Goal: Information Seeking & Learning: Learn about a topic

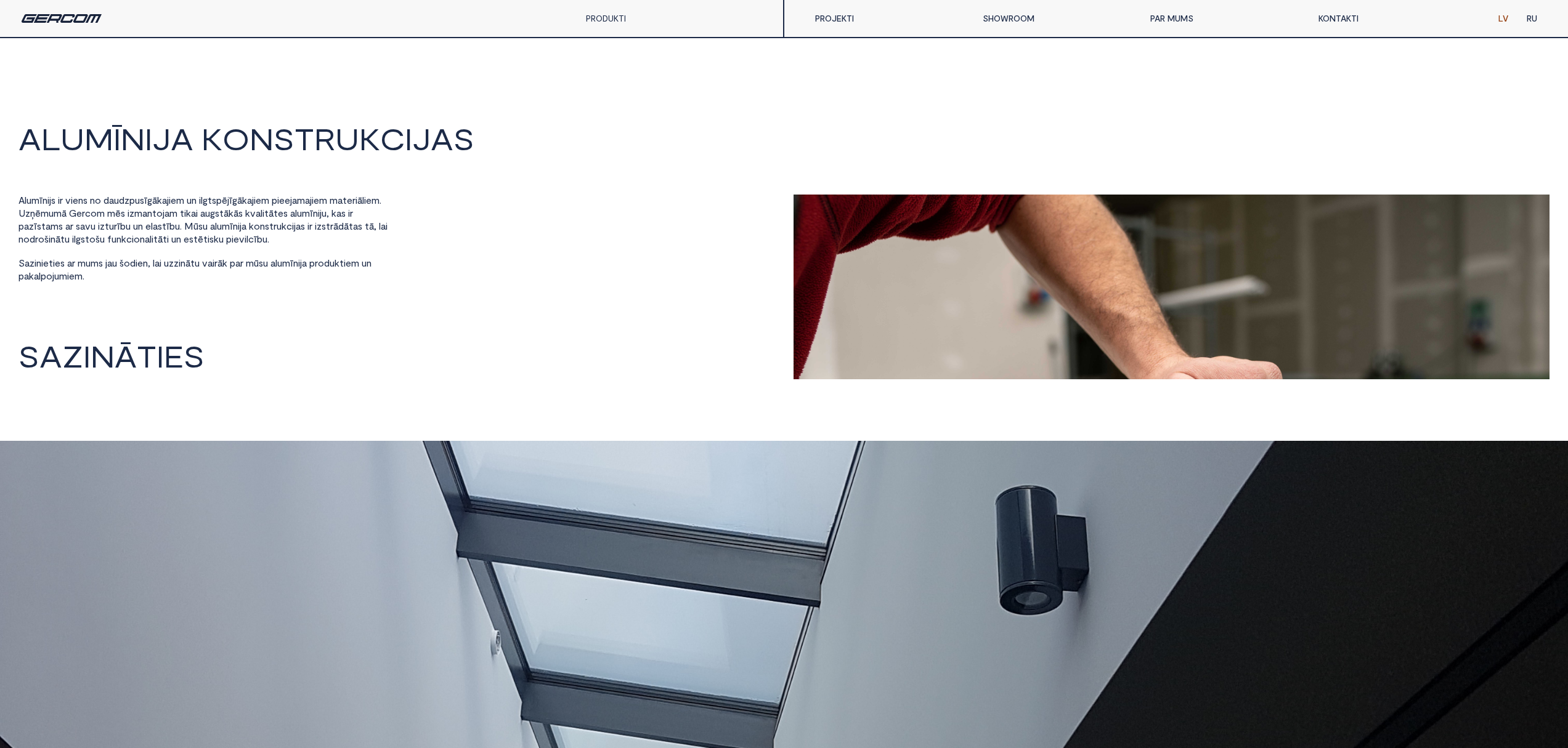
click at [895, 24] on link "PAR MUMS" at bounding box center [1225, 18] width 168 height 24
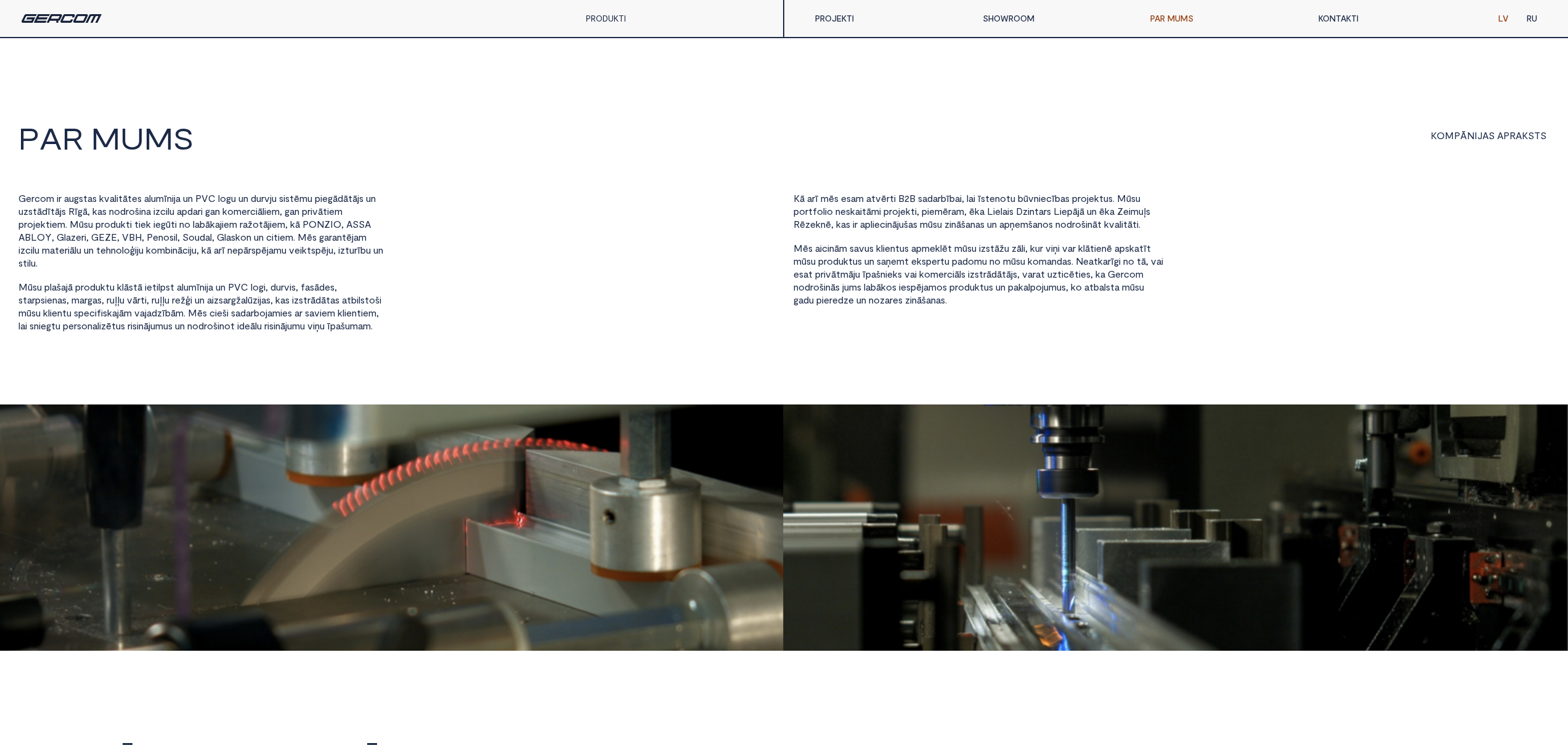
click at [332, 243] on span "g a r a n t ē j a m" at bounding box center [343, 238] width 47 height 13
click at [299, 217] on span "g a n" at bounding box center [291, 212] width 15 height 13
drag, startPoint x: 314, startPoint y: 224, endPoint x: 349, endPoint y: 222, distance: 35.1
click at [343, 222] on span "P O N Z I O ," at bounding box center [323, 225] width 41 height 13
copy span "P O N Z I O"
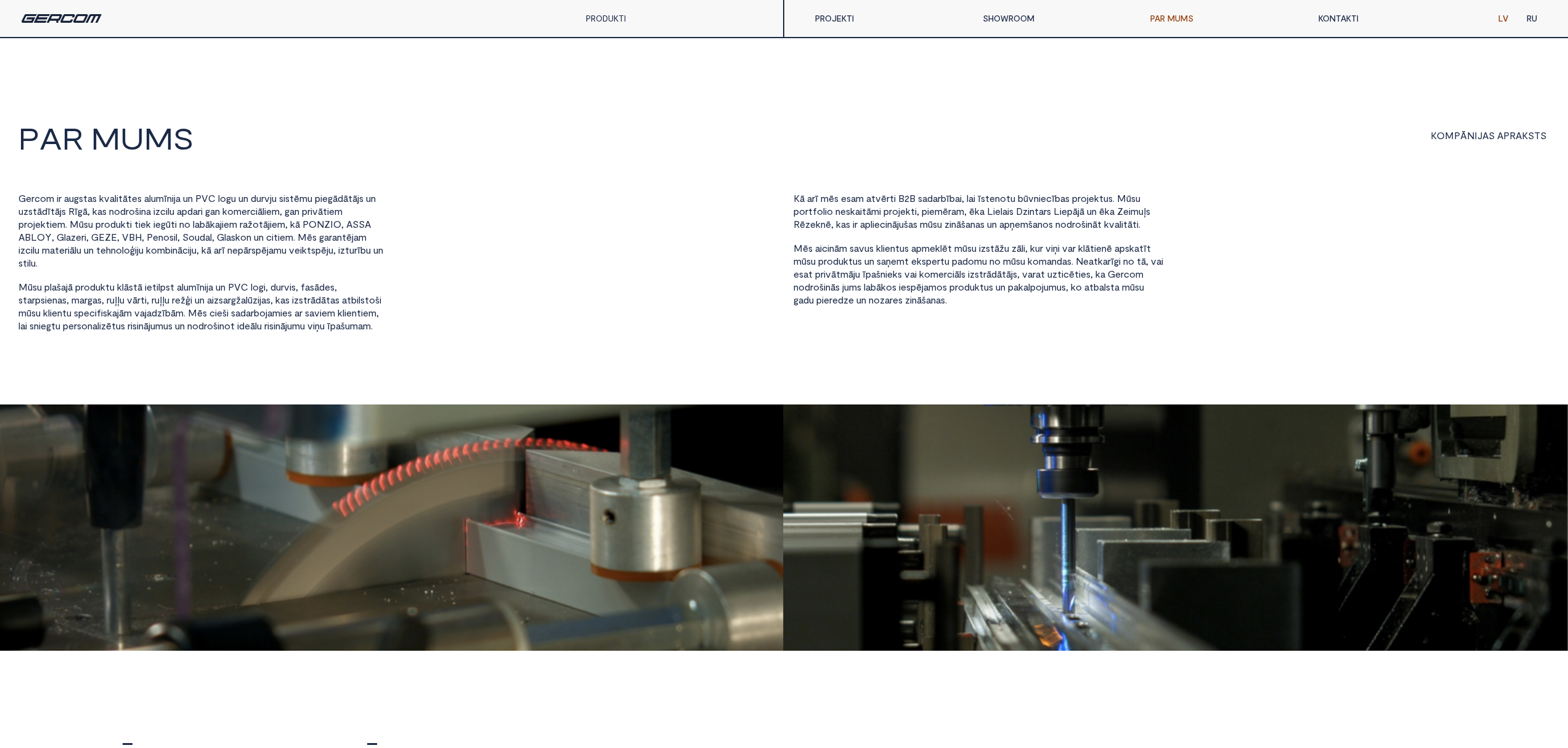
click at [366, 250] on div "G e r c o m i r a u g s t a s k v a l i t ā t e s a l u m ī n i j a u n P V C l…" at bounding box center [202, 263] width 369 height 140
click at [365, 220] on span "S" at bounding box center [361, 224] width 6 height 11
drag, startPoint x: 355, startPoint y: 224, endPoint x: 364, endPoint y: 224, distance: 9.0
click at [364, 224] on div "G e r c o m i r a u g s t a s k v a l i t ā t e s a l u m ī n i j a u n P V C l…" at bounding box center [202, 263] width 369 height 140
click at [358, 224] on span "S" at bounding box center [355, 224] width 6 height 11
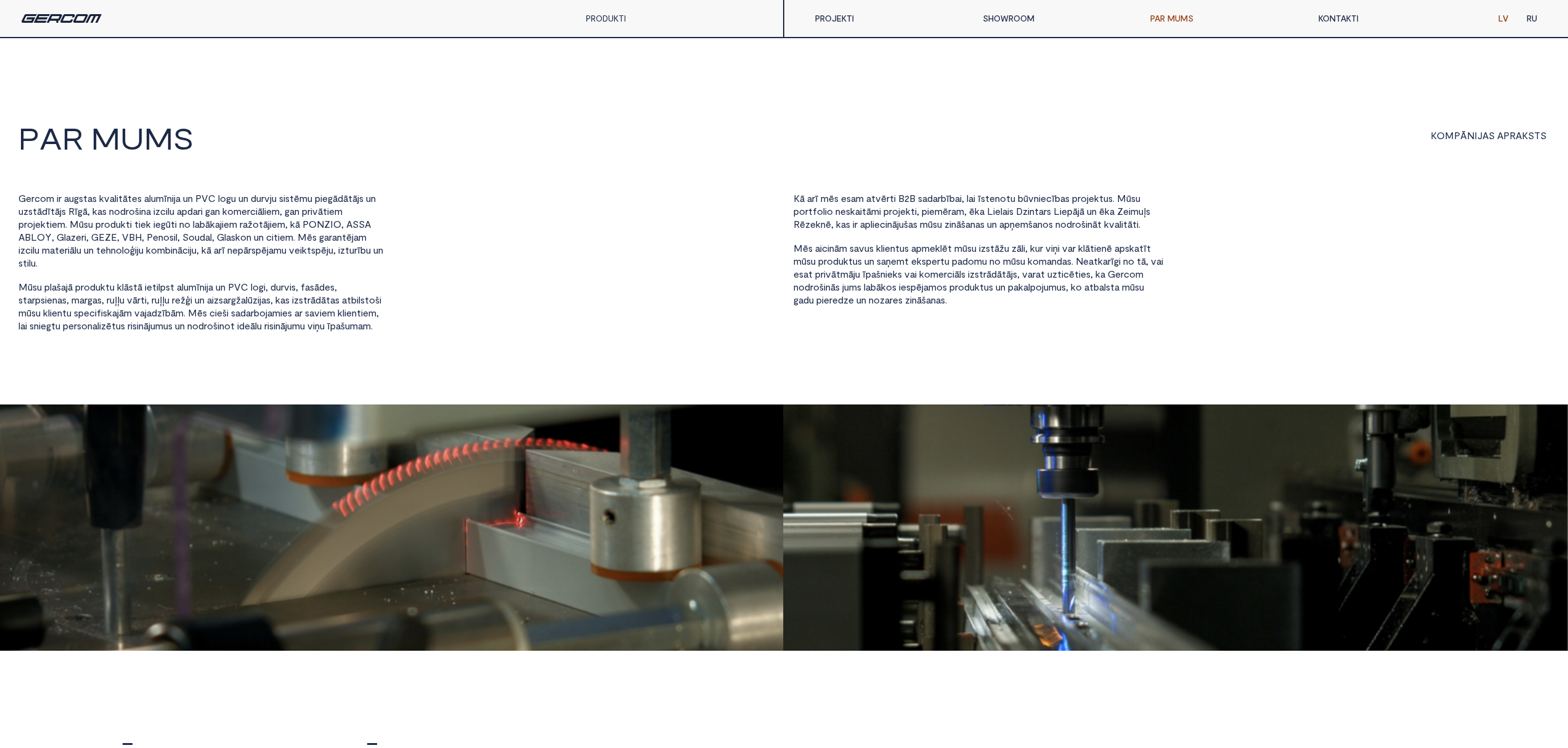
click at [343, 222] on span "," at bounding box center [342, 224] width 2 height 11
click at [358, 225] on span "S" at bounding box center [355, 224] width 6 height 11
drag, startPoint x: 358, startPoint y: 224, endPoint x: 394, endPoint y: 228, distance: 36.2
click at [394, 228] on div "G e r c o m i r a u g s t a s k v a l i t ā t e s a l u m ī n i j a u n P V C l…" at bounding box center [396, 263] width 756 height 140
click at [406, 217] on div "G e r c o m i r a u g s t a s k v a l i t ā t e s a l u m ī n i j a u n P V C l…" at bounding box center [396, 263] width 756 height 140
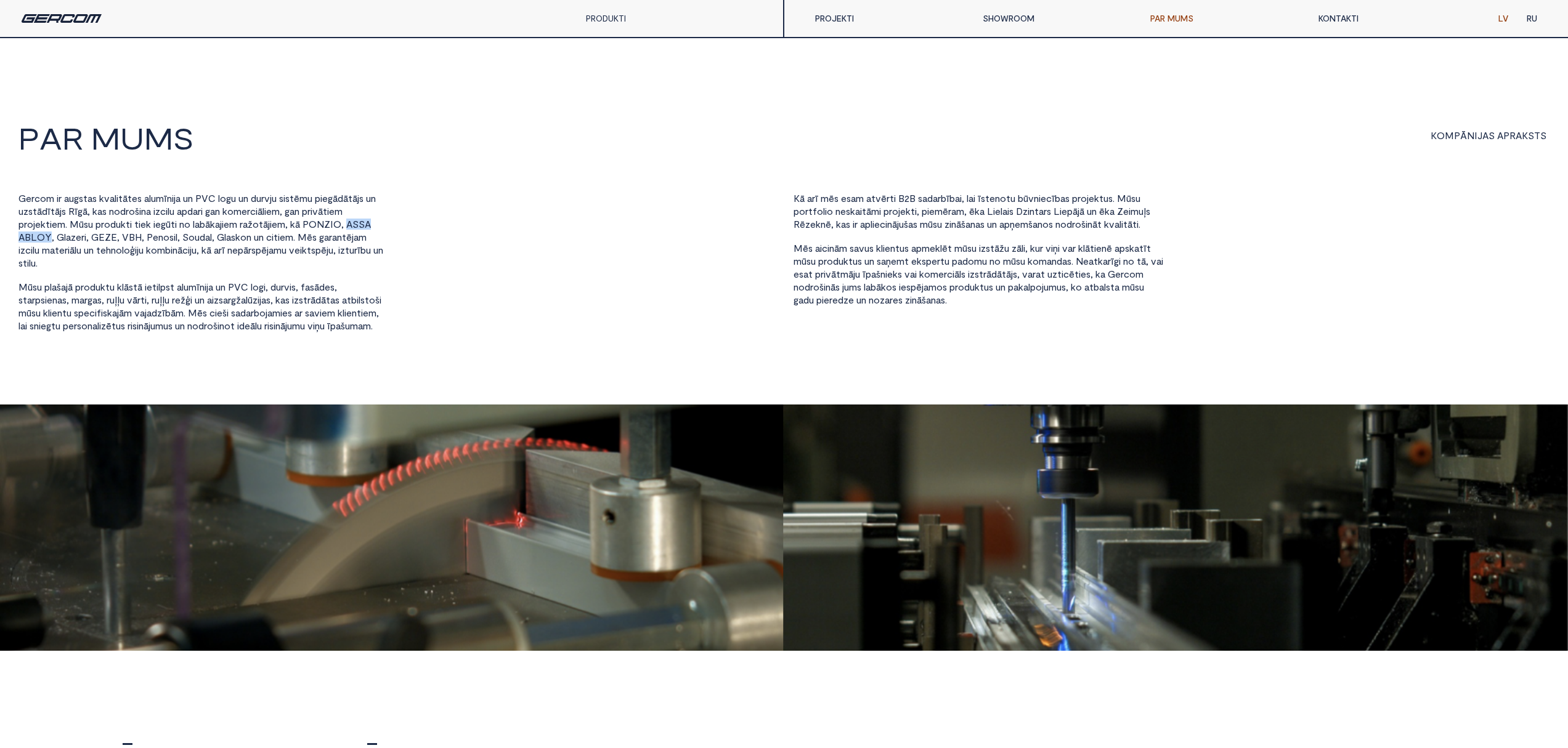
drag, startPoint x: 358, startPoint y: 224, endPoint x: 50, endPoint y: 239, distance: 308.4
click at [50, 239] on div "G e r c o m i r a u g s t a s k v a l i t ā t e s a l u m ī n i j a u n P V C l…" at bounding box center [202, 263] width 369 height 140
copy div "A S S A A B L O Y"
drag, startPoint x: 58, startPoint y: 235, endPoint x: 87, endPoint y: 238, distance: 29.2
click at [87, 238] on span "G l a z e r i ," at bounding box center [72, 238] width 32 height 13
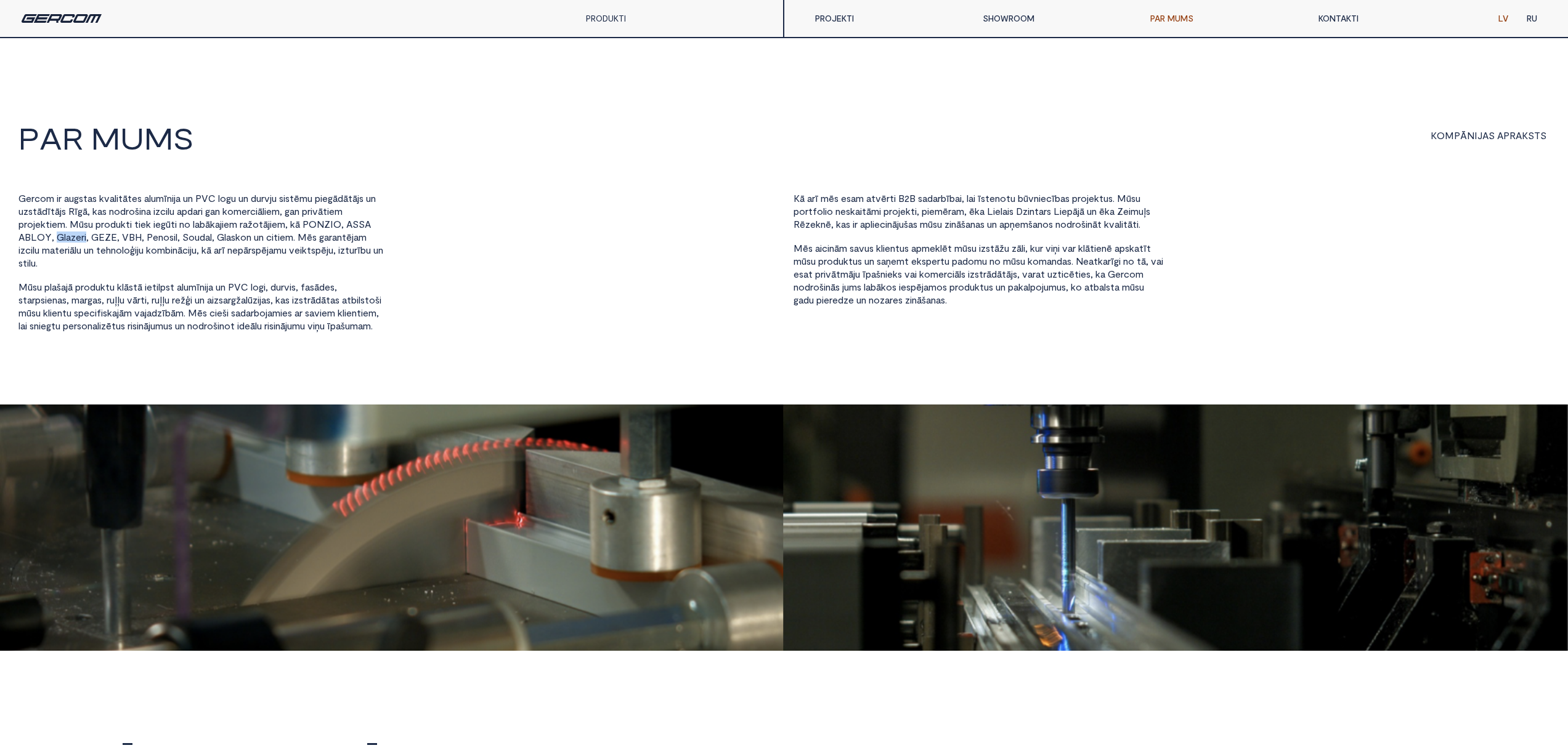
copy span "G l a z e r i"
drag, startPoint x: 95, startPoint y: 236, endPoint x: 116, endPoint y: 237, distance: 21.0
click at [116, 237] on span "G E Z E ," at bounding box center [106, 238] width 28 height 13
copy span "G E Z E"
drag, startPoint x: 124, startPoint y: 236, endPoint x: 141, endPoint y: 241, distance: 17.7
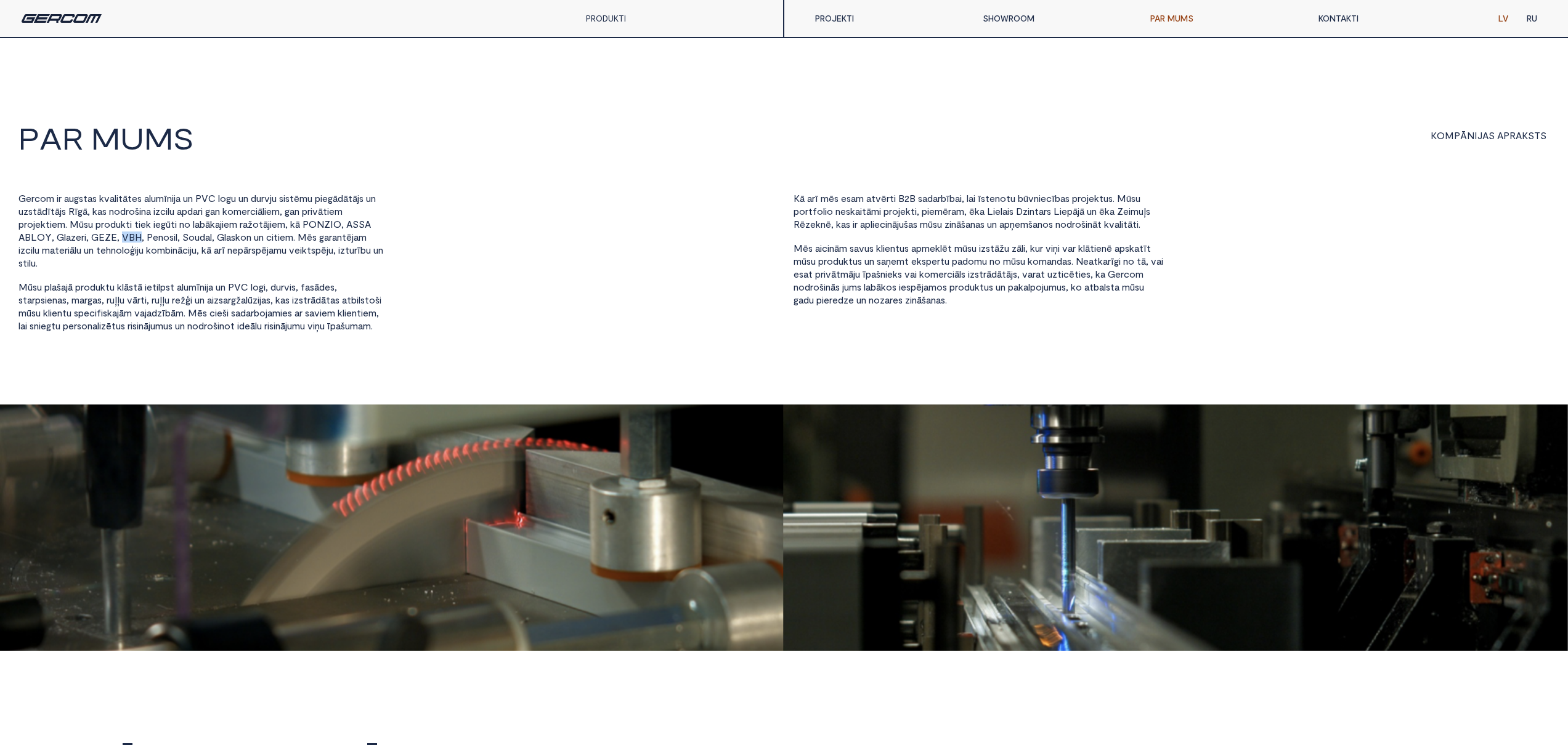
click at [141, 241] on span "V B H ," at bounding box center [133, 238] width 22 height 13
copy span "V B H"
drag, startPoint x: 149, startPoint y: 237, endPoint x: 180, endPoint y: 239, distance: 31.1
click at [180, 239] on span "P e n o s i l ," at bounding box center [163, 238] width 33 height 13
copy span "P e n o s i l"
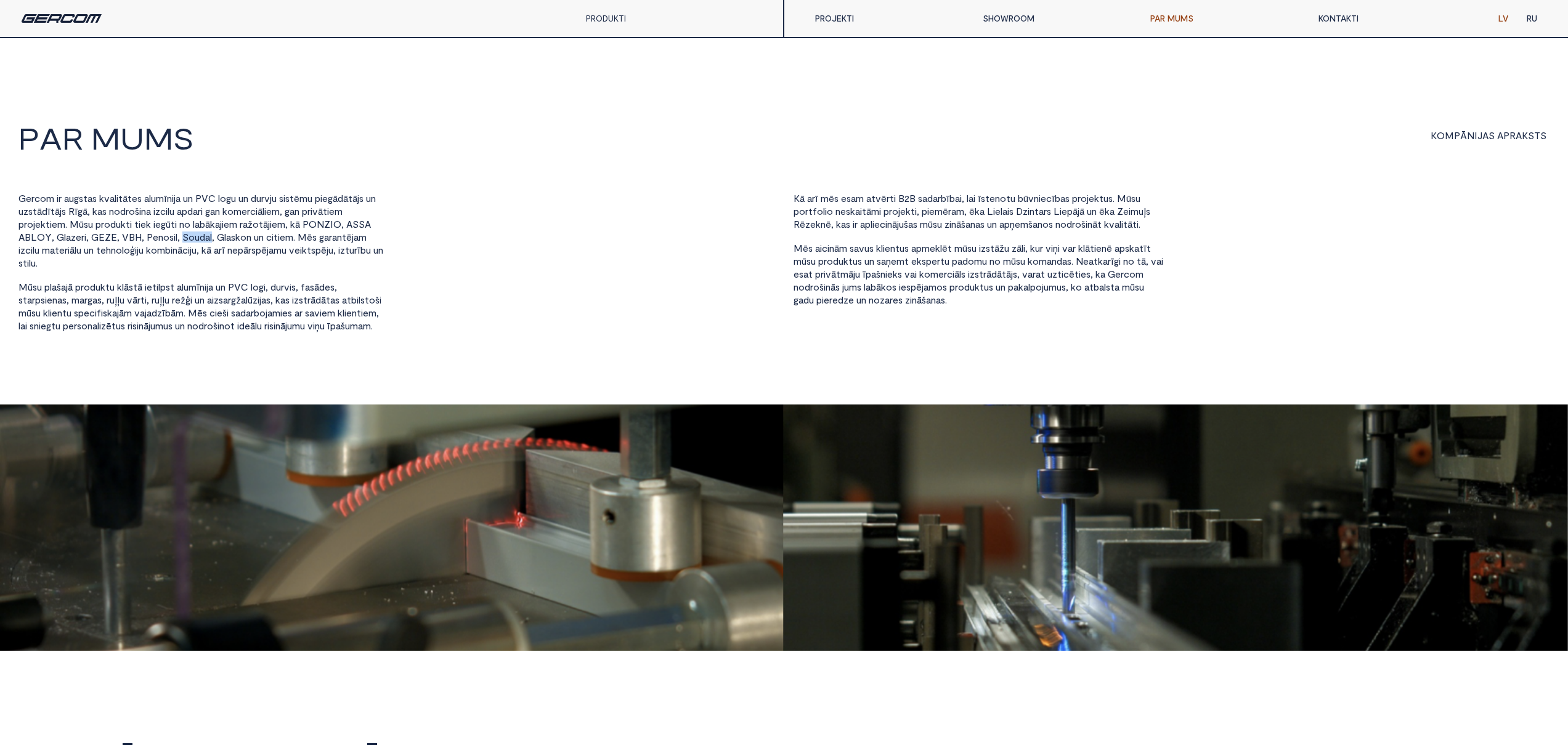
drag, startPoint x: 187, startPoint y: 235, endPoint x: 217, endPoint y: 235, distance: 30.0
click at [214, 235] on span "S o u d a l ," at bounding box center [198, 238] width 32 height 13
copy span "S o u d a l"
drag, startPoint x: 222, startPoint y: 238, endPoint x: 258, endPoint y: 237, distance: 36.0
click at [251, 237] on span "G l a s k o n" at bounding box center [234, 238] width 35 height 13
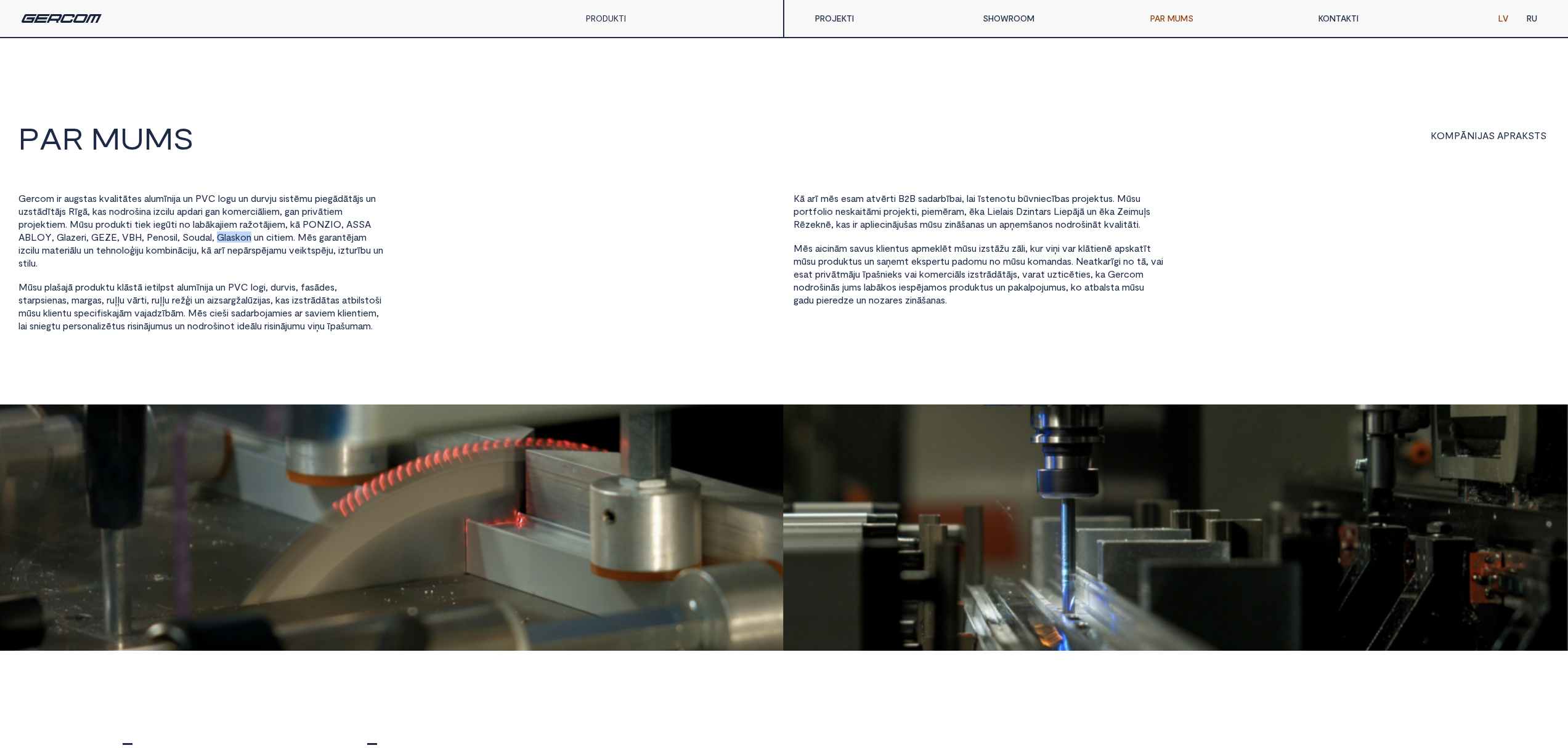
copy span "G l a s k o n"
click at [329, 343] on div "G e r c o m i r a u g s t a s k v a l i t ā t e s a l u m ī n i j a u n P V C l…" at bounding box center [784, 268] width 1531 height 150
click at [602, 22] on link "PRODUKTI" at bounding box center [606, 17] width 40 height 10
click at [443, 128] on h2 "P a r I M U M S" at bounding box center [387, 139] width 740 height 32
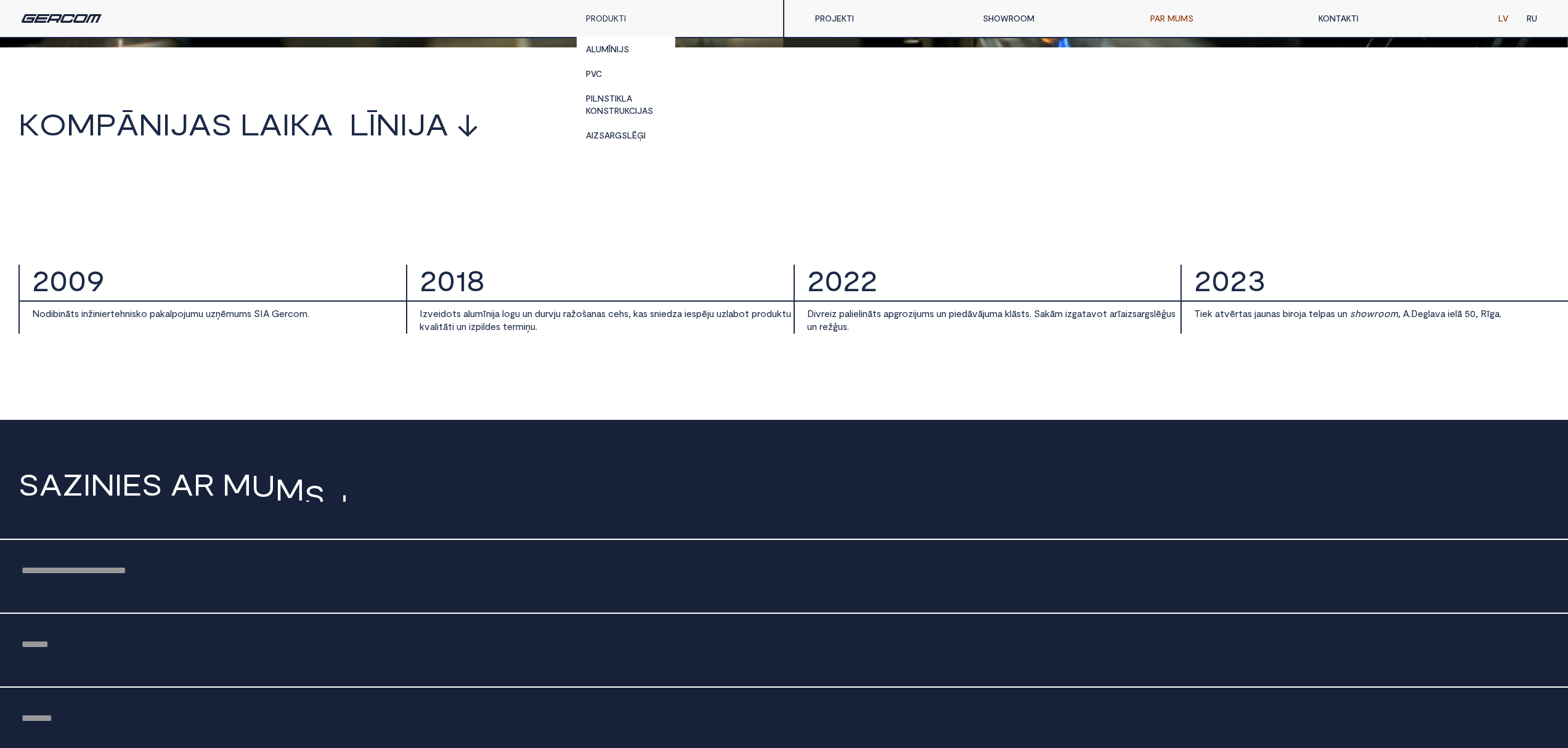
scroll to position [604, 0]
click at [443, 387] on body "P a r I M U M S K O M P Ā N I J A S A P R A K S T S G e r c o m i r a u g s t a…" at bounding box center [784, 464] width 1568 height 1890
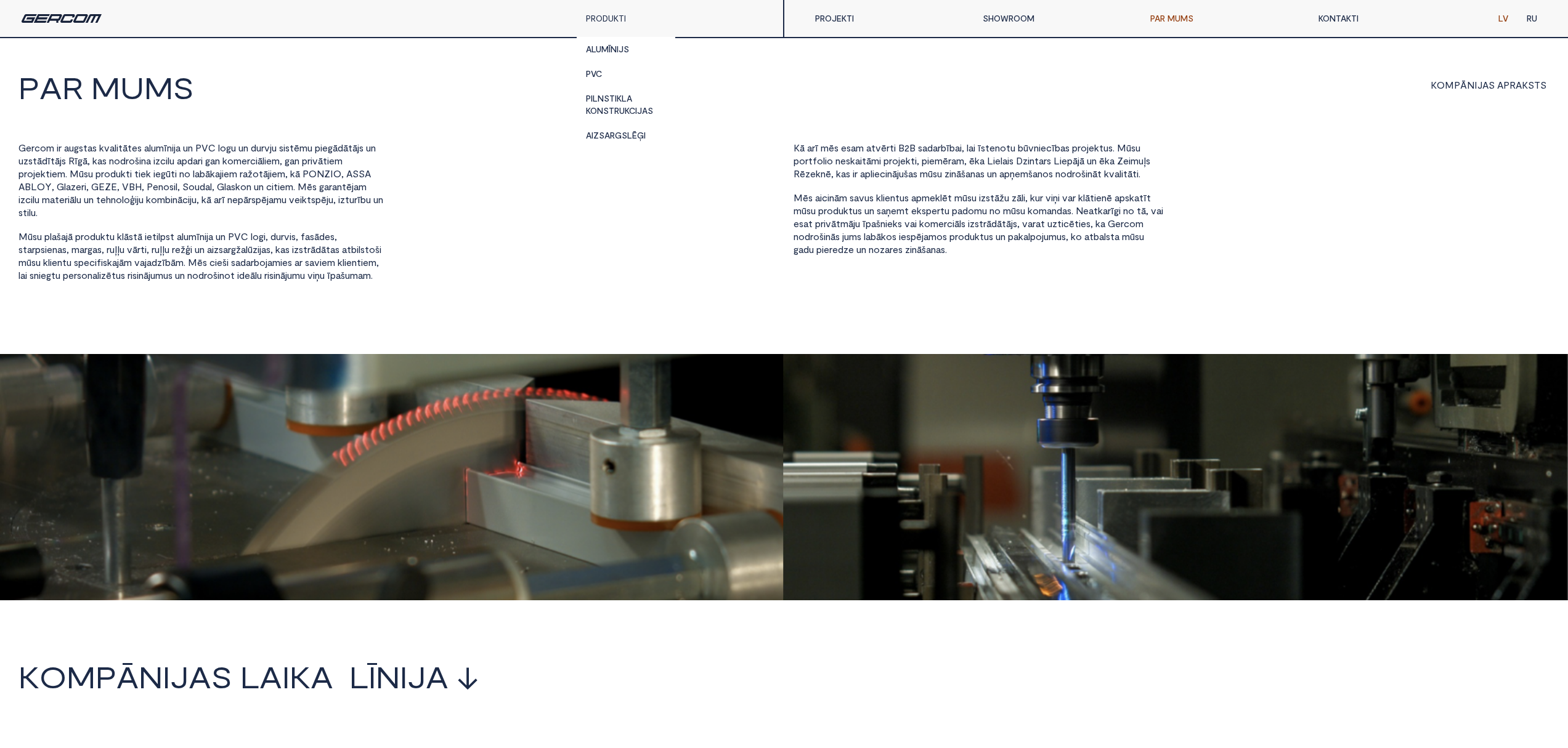
scroll to position [0, 0]
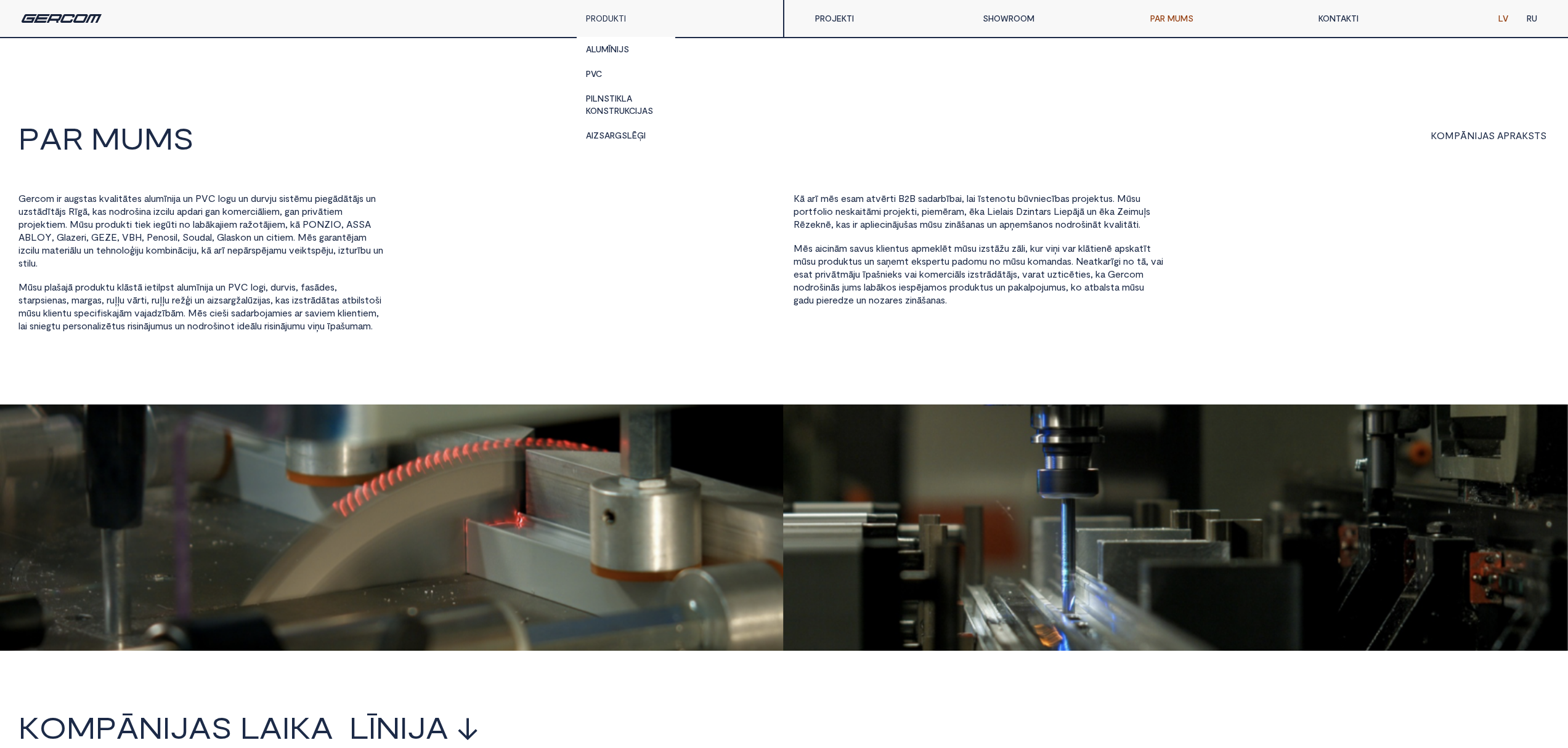
click at [257, 160] on div "P a r I M U M S K O M P Ā N I J A S A P R A K S T S" at bounding box center [784, 145] width 1531 height 45
click at [298, 293] on span "d u r v i s ," at bounding box center [284, 287] width 28 height 13
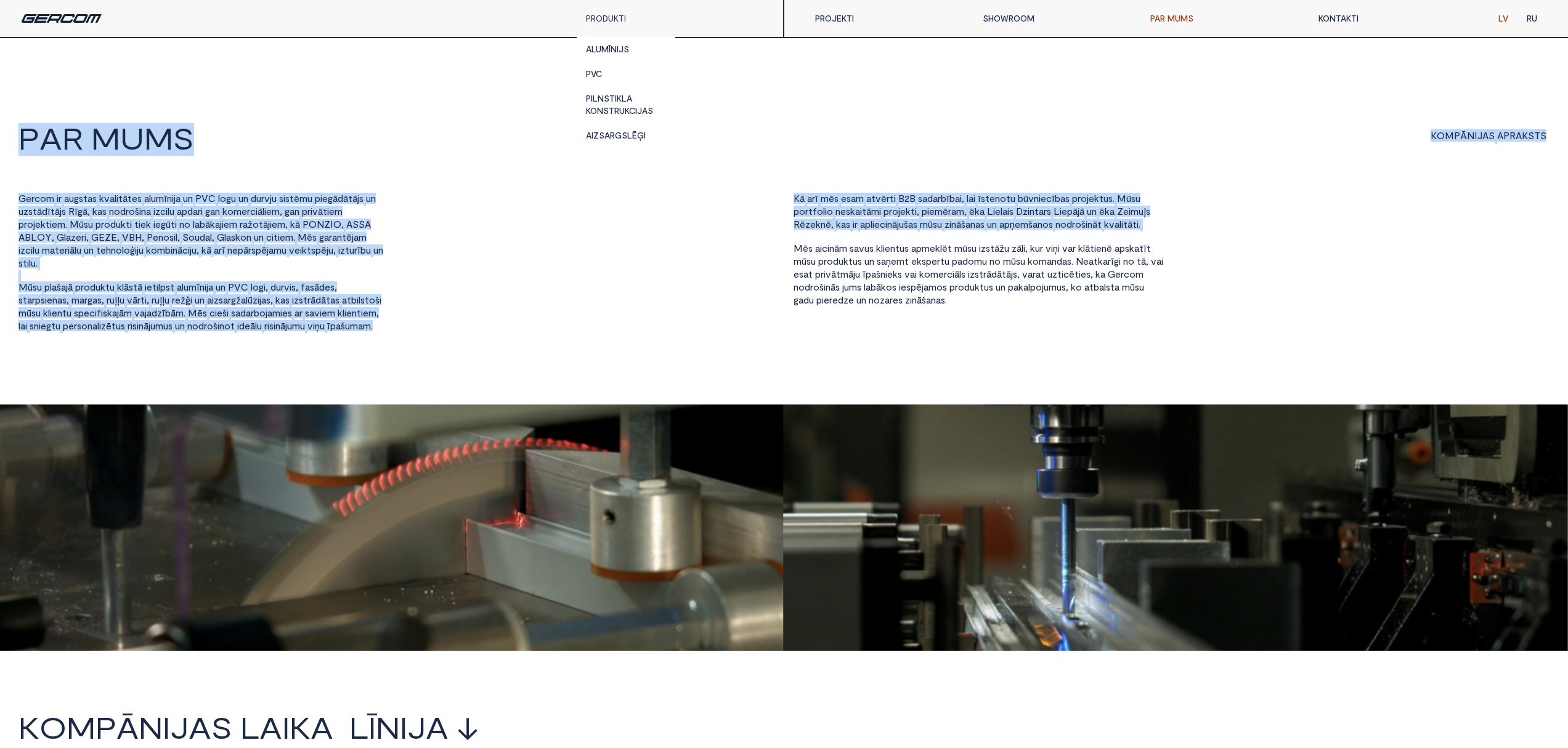
drag, startPoint x: 13, startPoint y: 119, endPoint x: 666, endPoint y: 309, distance: 680.1
click at [899, 252] on html "P a r I M U M S K O M P Ā N I J A S A P R A K S T S G e r c o m i r a u g s t a…" at bounding box center [784, 374] width 1568 height 748
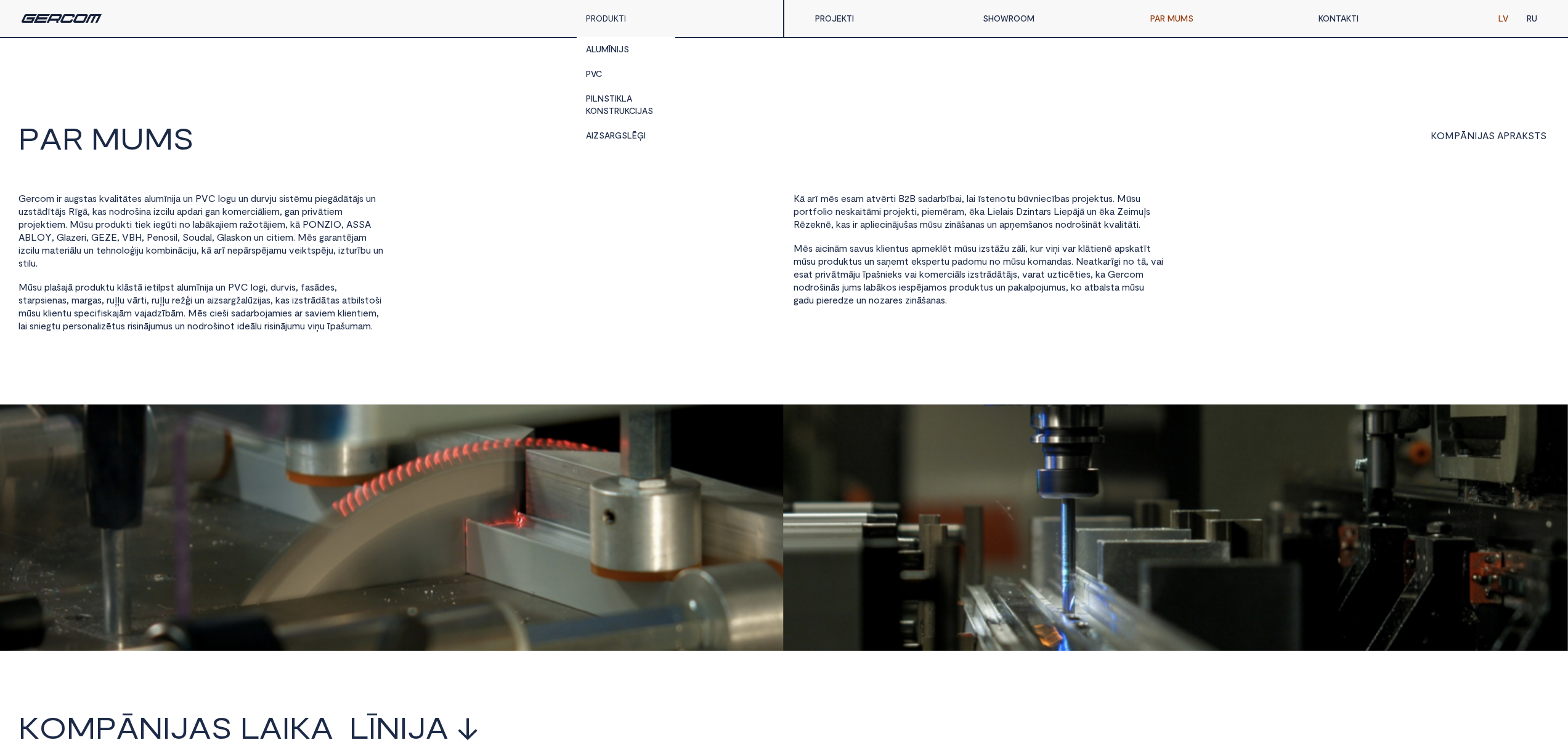
drag, startPoint x: 453, startPoint y: 312, endPoint x: 381, endPoint y: 287, distance: 76.2
click at [447, 309] on div "G e r c o m i r a u g s t a s k v a l i t ā t e s a l u m ī n i j a u n P V C l…" at bounding box center [396, 263] width 756 height 140
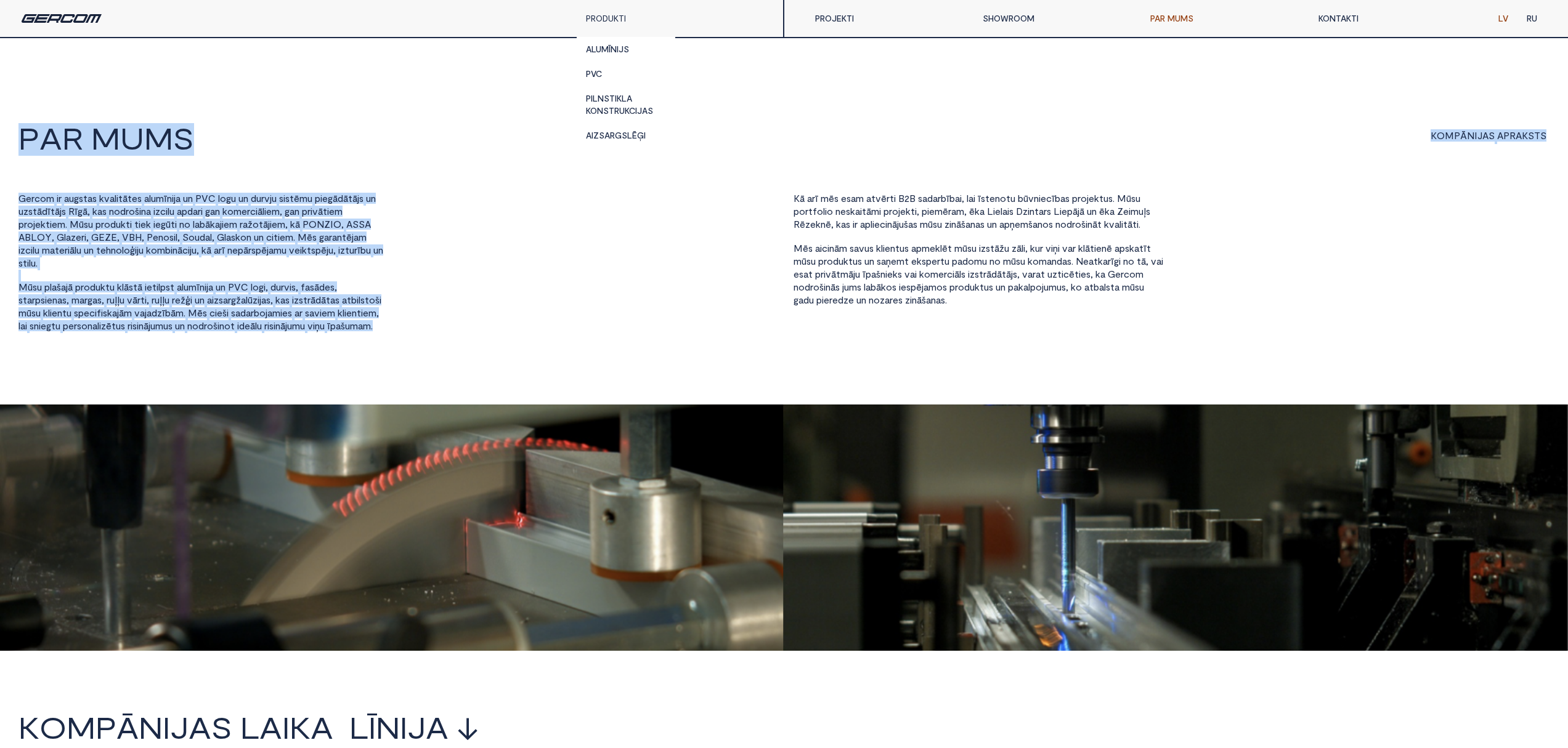
drag, startPoint x: 6, startPoint y: 130, endPoint x: 395, endPoint y: 346, distance: 444.9
copy div "P a r I M U M S K O M P Ā N I J A S A P R A K S T S G e r c o m i r a u g s t a…"
click at [482, 301] on div "G e r c o m i r a u g s t a s k v a l i t ā t e s a l u m ī n i j a u n P V C l…" at bounding box center [396, 263] width 756 height 140
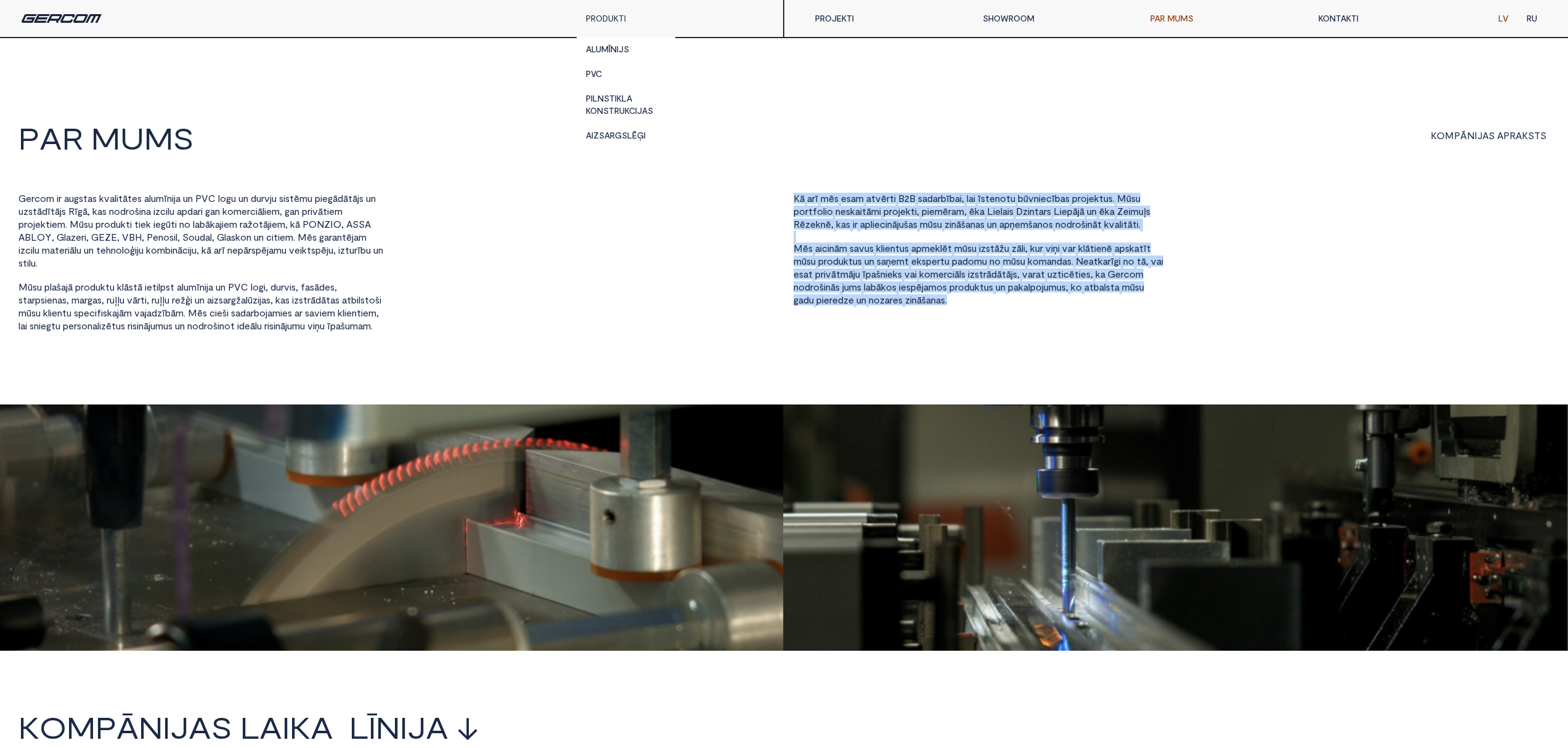
drag, startPoint x: 789, startPoint y: 197, endPoint x: 1129, endPoint y: 344, distance: 370.4
click at [1129, 343] on div "G e r c o m i r a u g s t a s k v a l i t ā t e s a l u m ī n i j a u n P V C l…" at bounding box center [784, 268] width 1531 height 150
copy div "K ā a r ī m ē s e s a m a t v ē r t i B 2 B s a d a r b ī b a i , l a i ī s t e…"
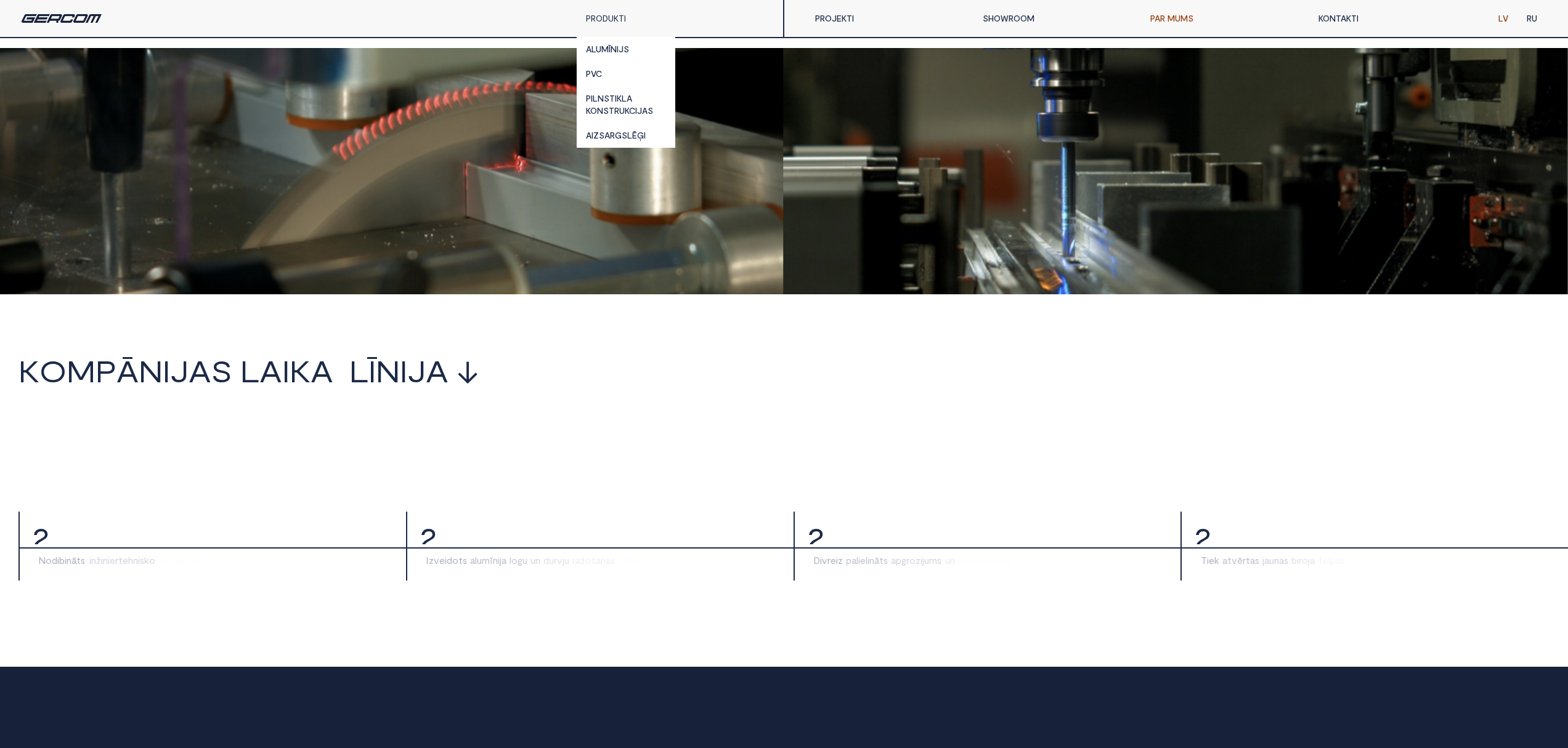
scroll to position [359, 0]
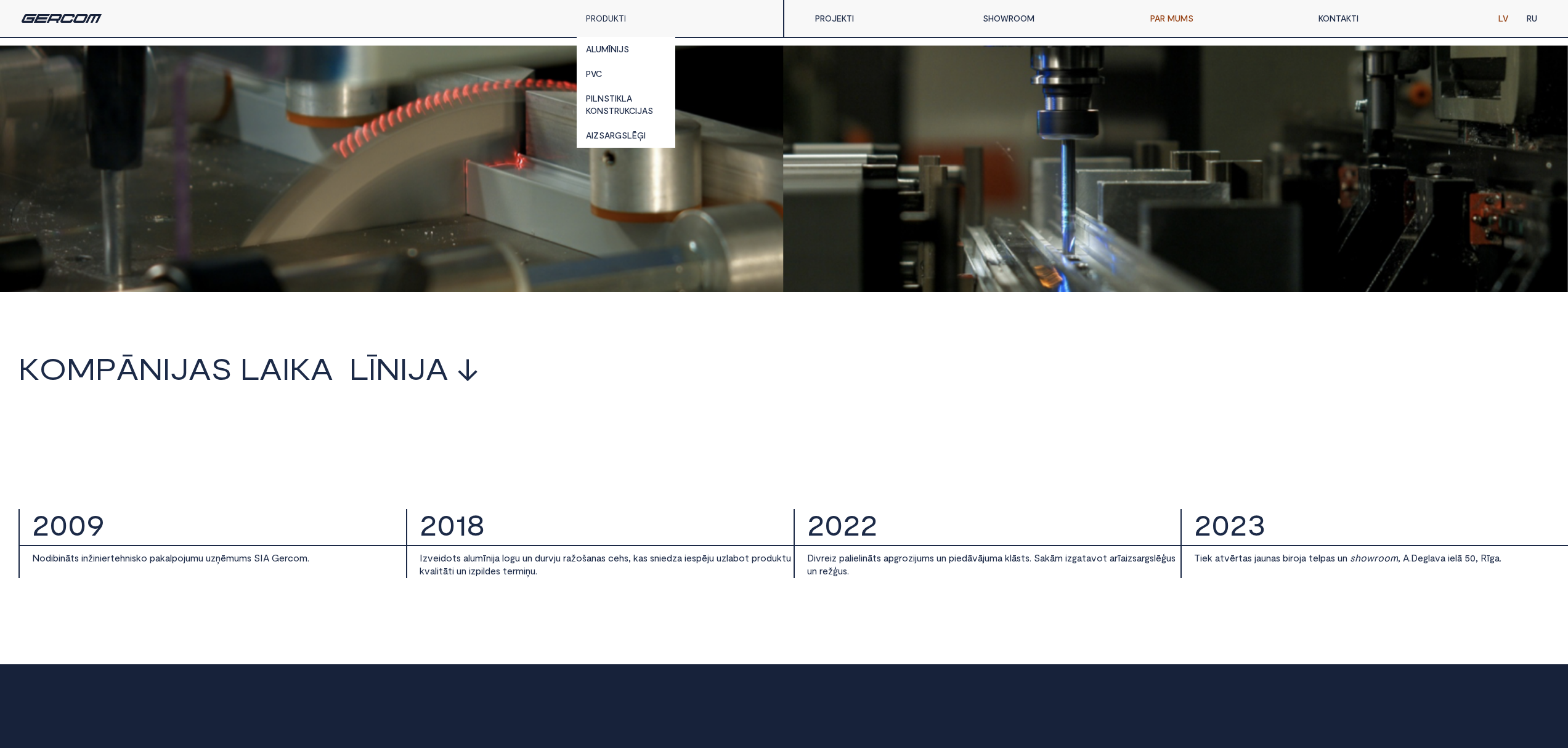
click at [526, 465] on div "K o m p ā n i j a s i l a i k a i l ī n i j a i ↓" at bounding box center [784, 419] width 1531 height 131
click at [439, 476] on div "K o m p ā n i j a s i l a i k a i l ī n i j a i ↓" at bounding box center [784, 419] width 1531 height 131
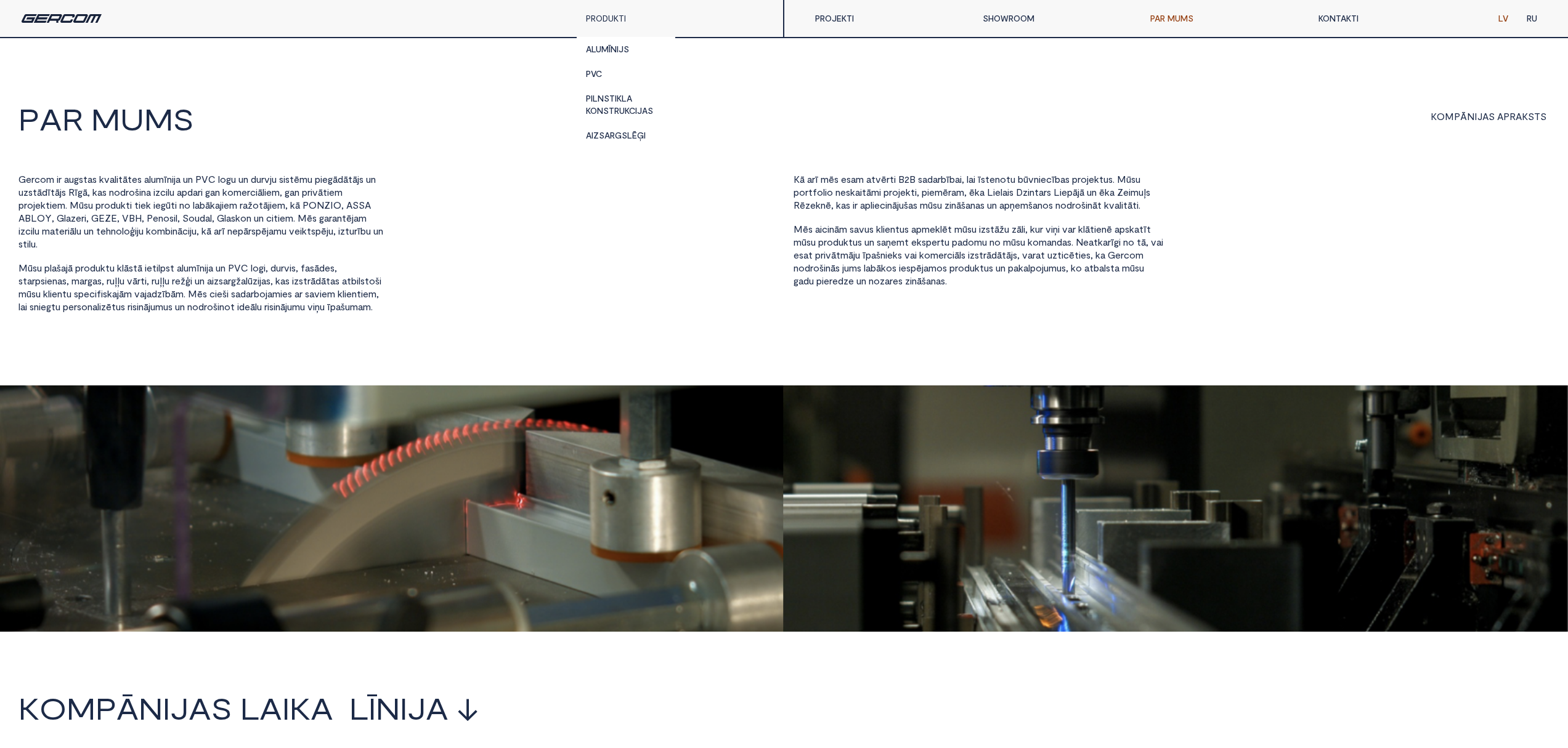
scroll to position [0, 0]
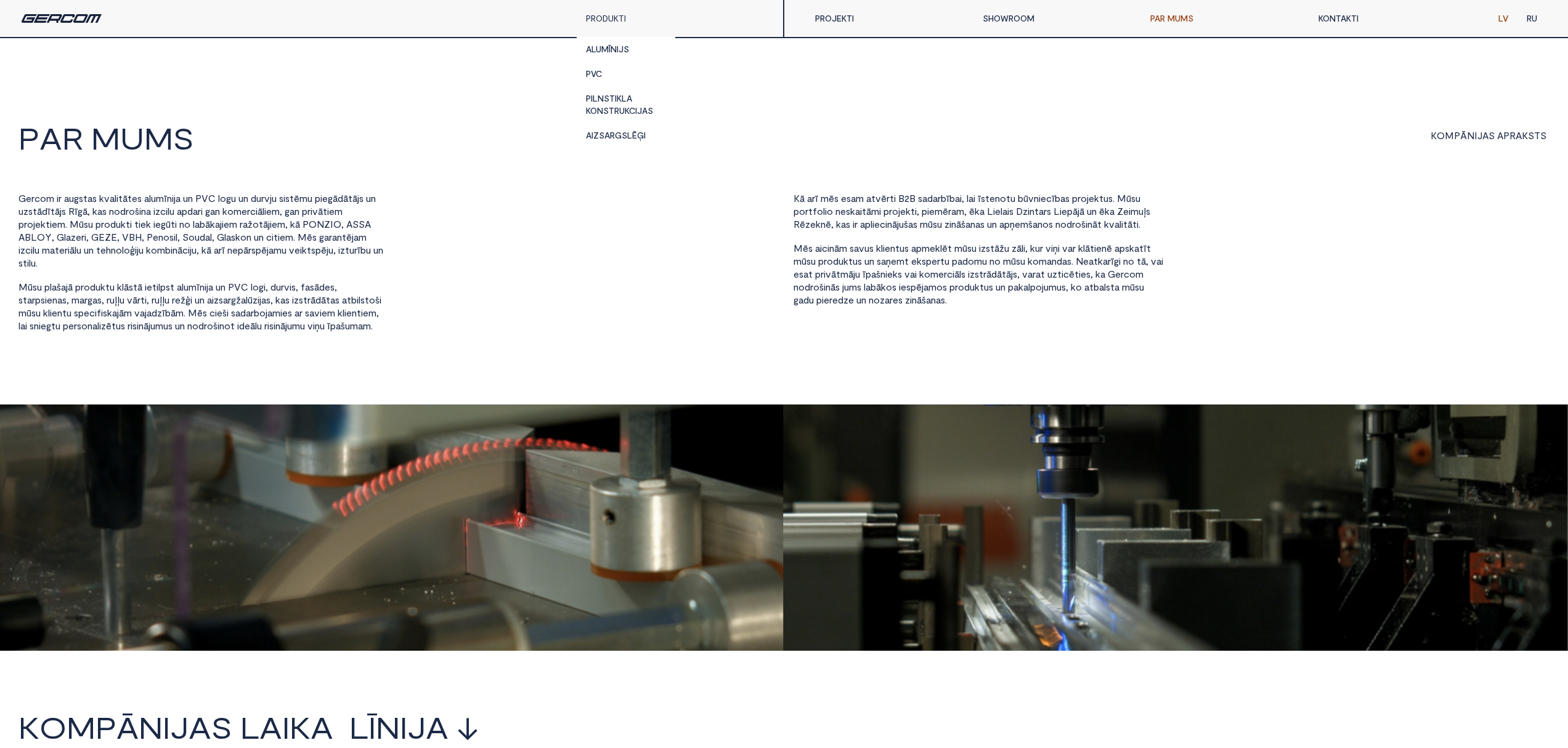
click at [725, 149] on h2 "P a r I M U M S" at bounding box center [387, 139] width 740 height 32
click at [835, 16] on link "PROJEKTI" at bounding box center [889, 18] width 168 height 24
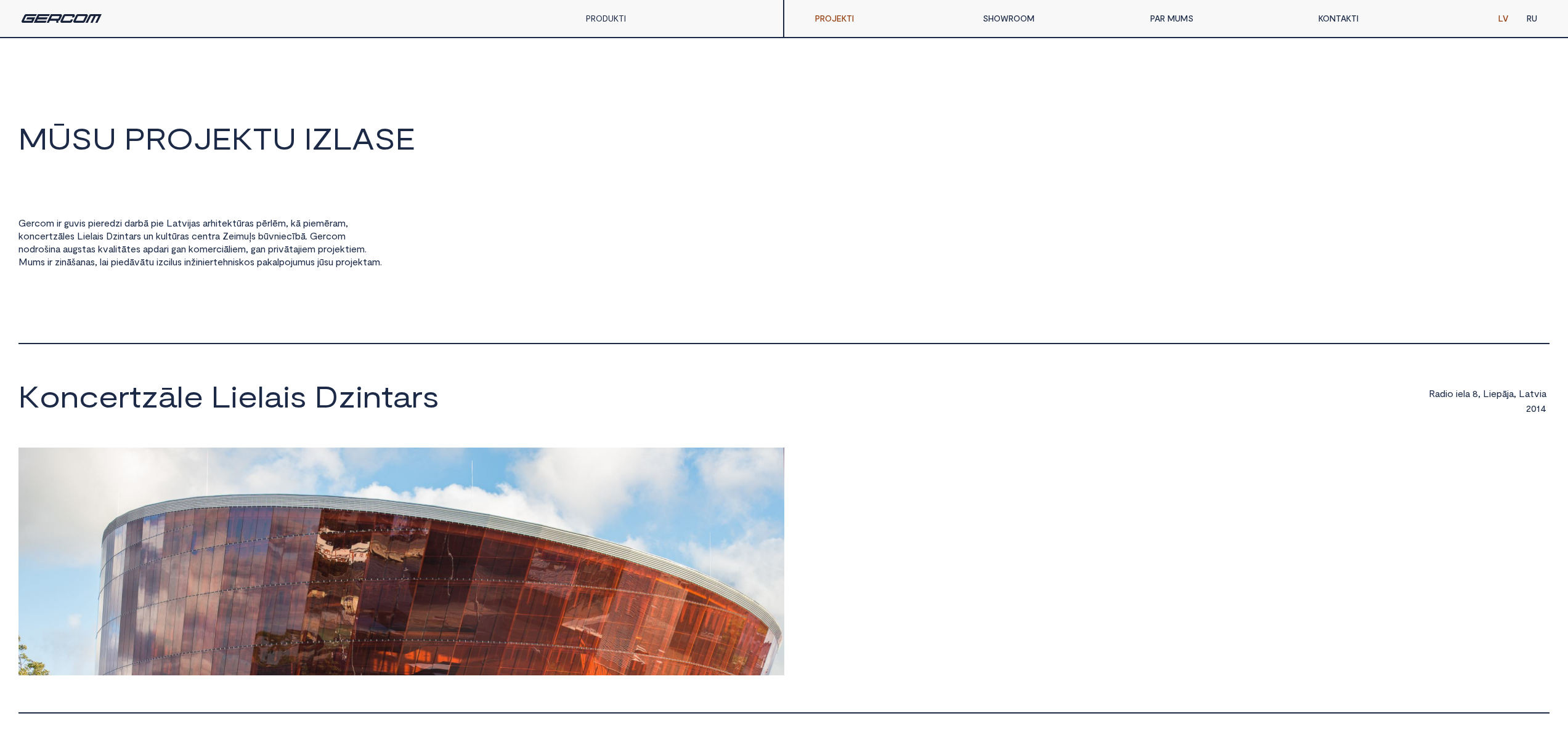
click at [601, 24] on div "PRODUKTI" at bounding box center [625, 18] width 98 height 37
click at [621, 46] on link "ALUMĪNIJS" at bounding box center [625, 49] width 98 height 24
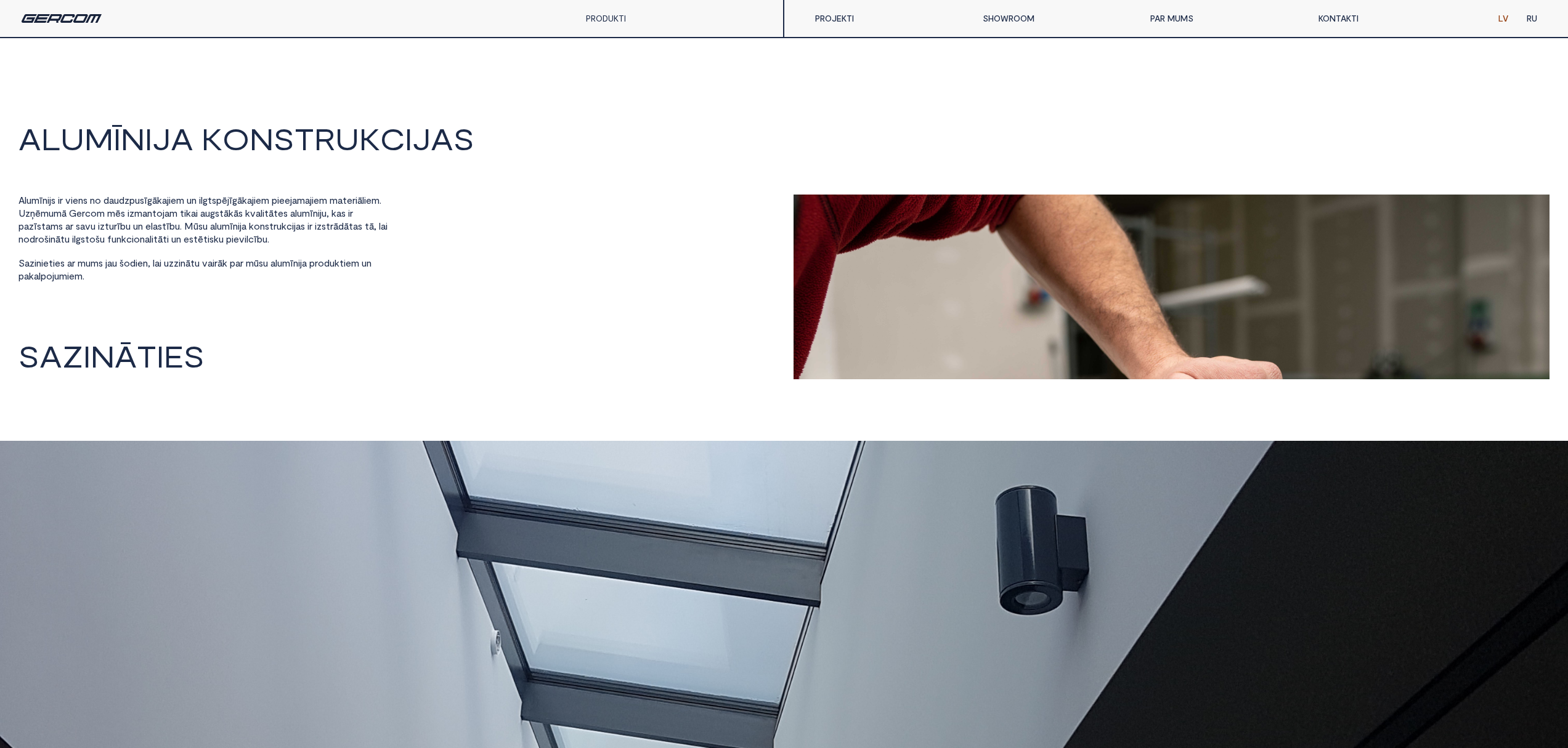
click at [66, 167] on div "A L U M Ī N I J A K O N S T R U K C I J A S" at bounding box center [784, 146] width 1531 height 46
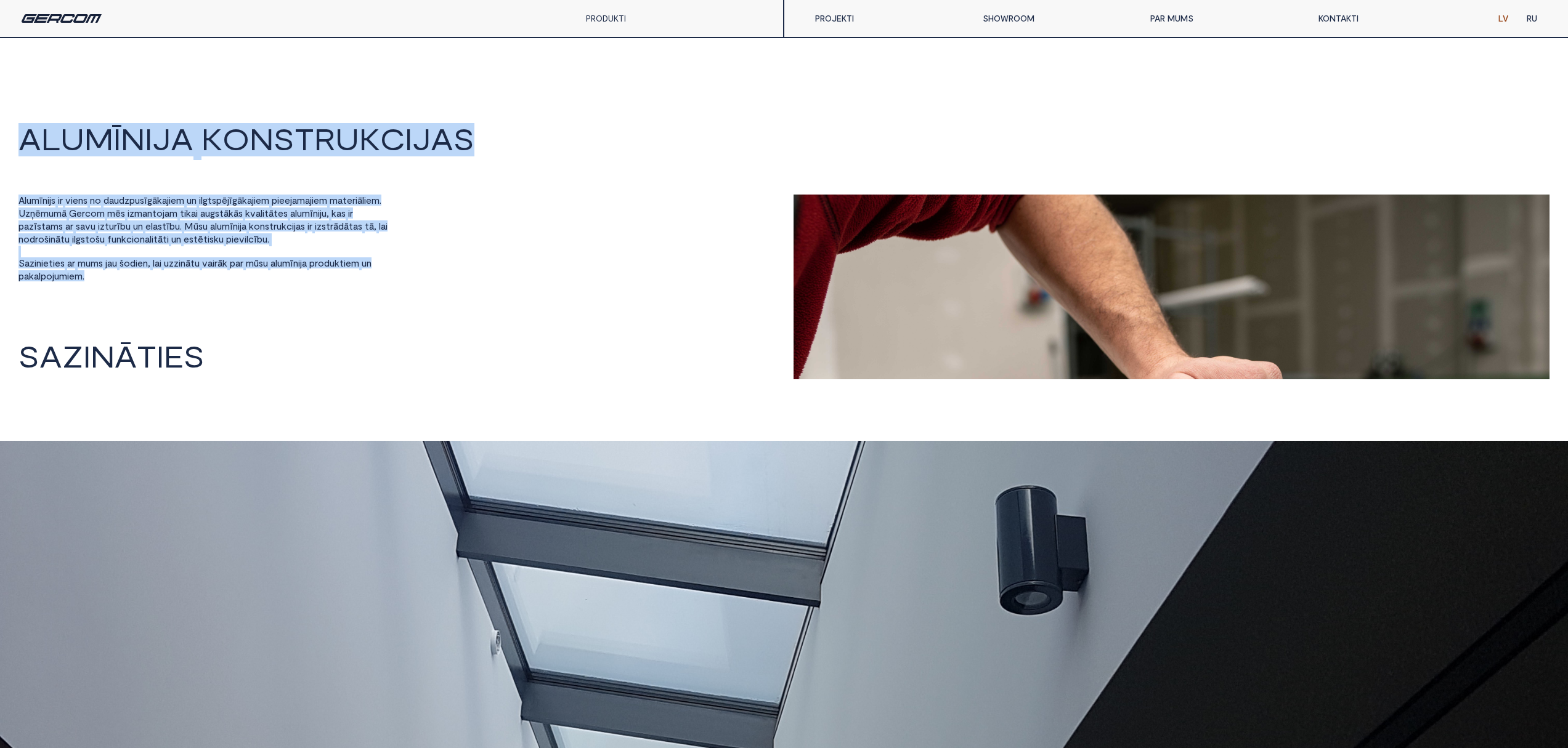
drag, startPoint x: 18, startPoint y: 135, endPoint x: 243, endPoint y: 295, distance: 276.1
click at [243, 295] on div "A L U M Ī N I J A K O N S T R U K C I J A S A l u m ī n i j s i r v i e n s n o…" at bounding box center [784, 250] width 1531 height 256
copy div "A L U M Ī N I J A K O N S T R U K C I J A S A l u m ī n i j s i r v i e n s n o…"
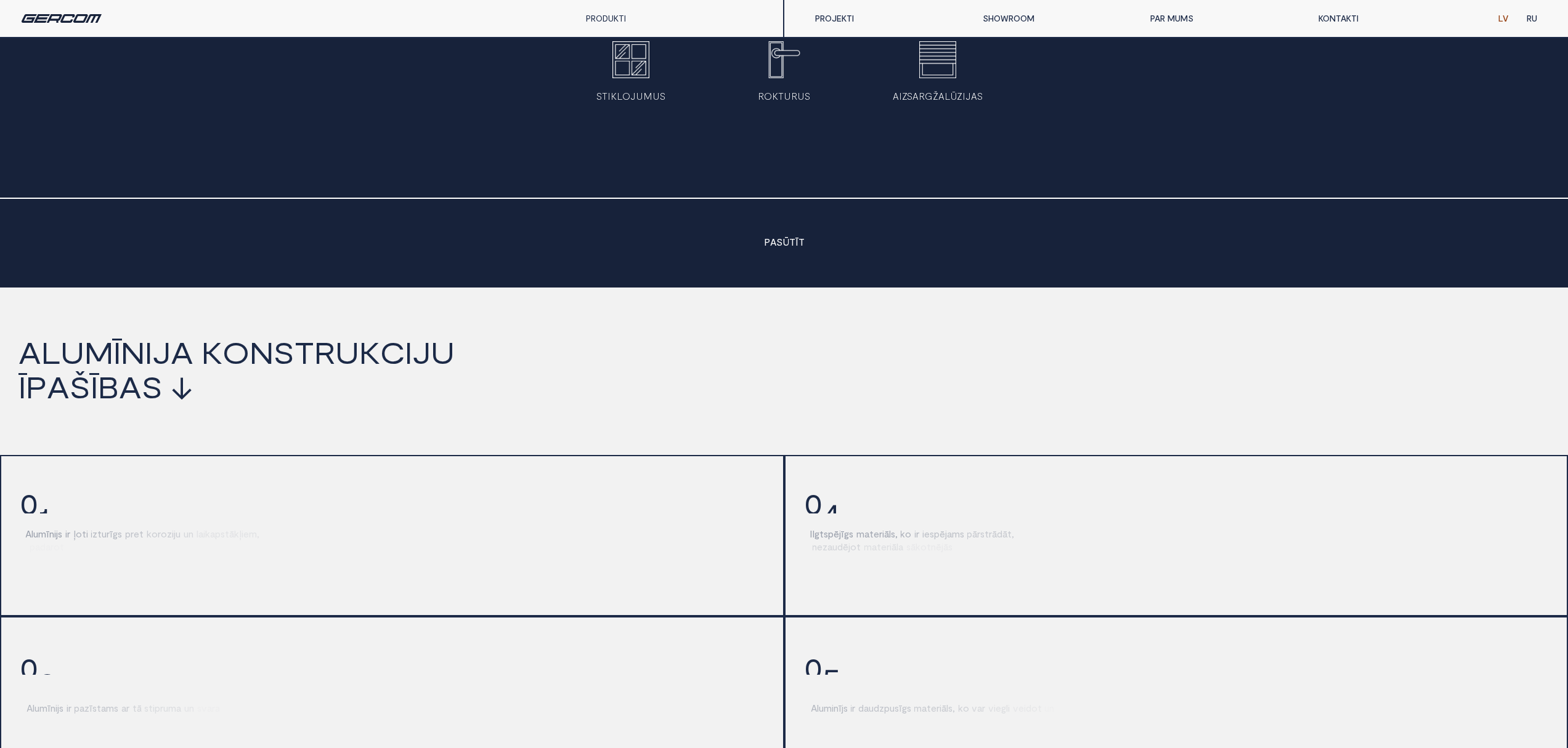
scroll to position [1268, 0]
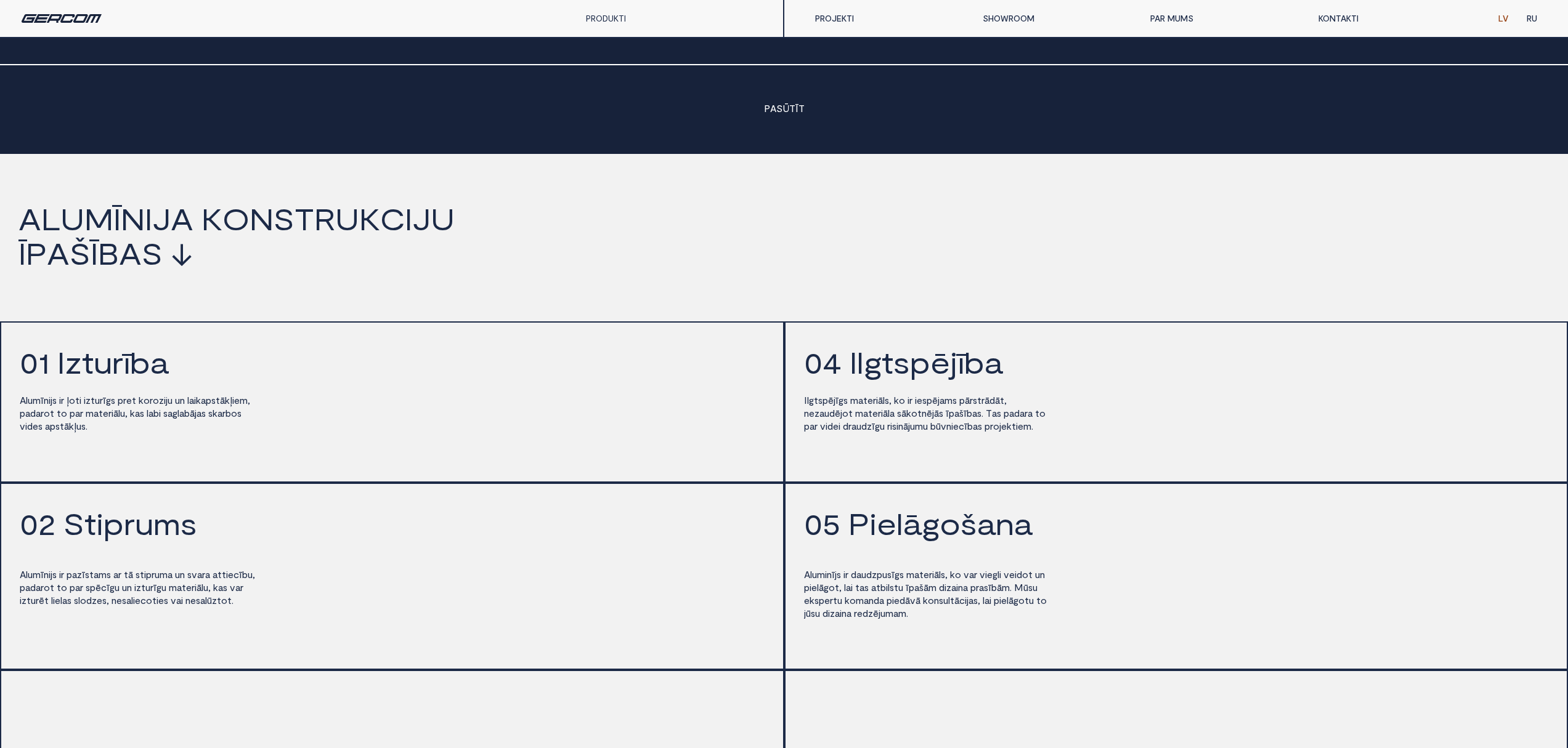
click at [111, 405] on span "g" at bounding box center [109, 400] width 5 height 11
click at [90, 363] on span "t" at bounding box center [87, 362] width 12 height 30
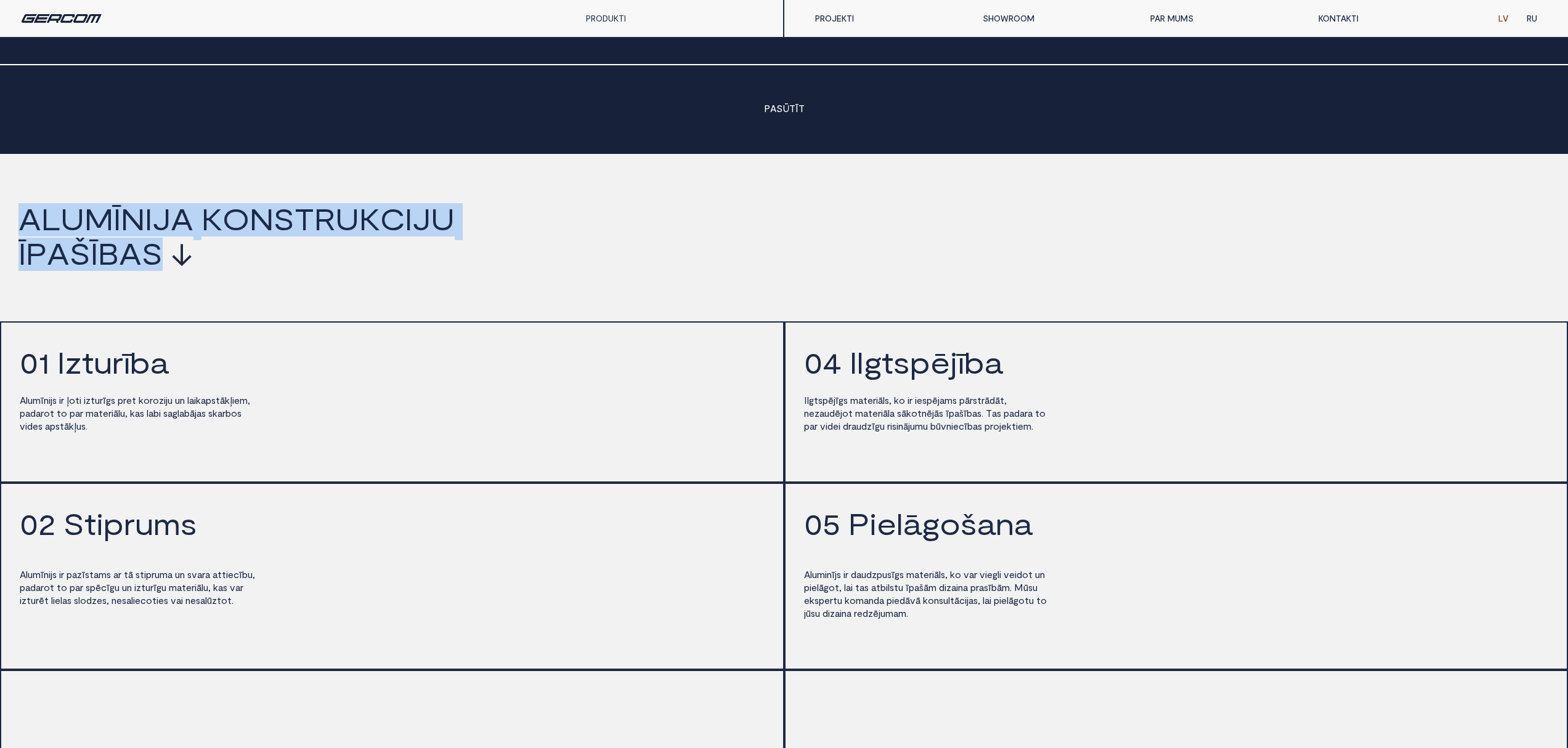
drag, startPoint x: 14, startPoint y: 218, endPoint x: 164, endPoint y: 259, distance: 155.5
click at [164, 259] on h2 "a l u m ī n i j a k o n s t r u k c i j u ī p a š ī b a s ↓" at bounding box center [369, 238] width 740 height 69
copy h2 "a l u m ī n i j a k o n s t r u k c i j u ī p a š ī b a s"
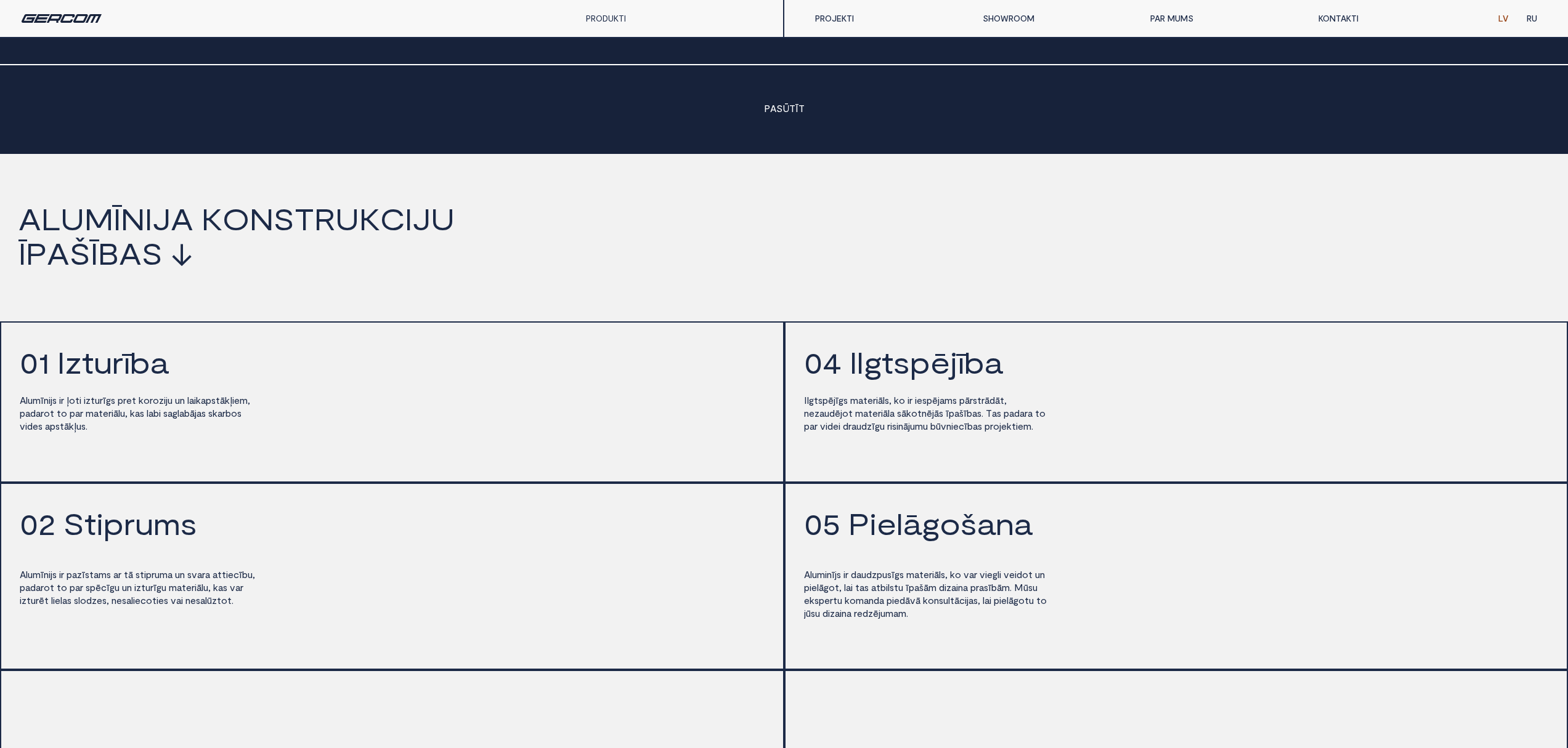
click at [95, 365] on span "u" at bounding box center [102, 362] width 18 height 30
drag, startPoint x: 54, startPoint y: 365, endPoint x: 273, endPoint y: 497, distance: 255.7
click at [273, 483] on div "0 1 I z t u r ī b a A l u m ī n i j s i r ļ o t i i z t u r ī g s p r e t k o r…" at bounding box center [392, 402] width 784 height 161
copy div "I z t u r ī b a A l u m ī n i j s i r ļ o t i i z t u r ī g s p r e t k o r o z…"
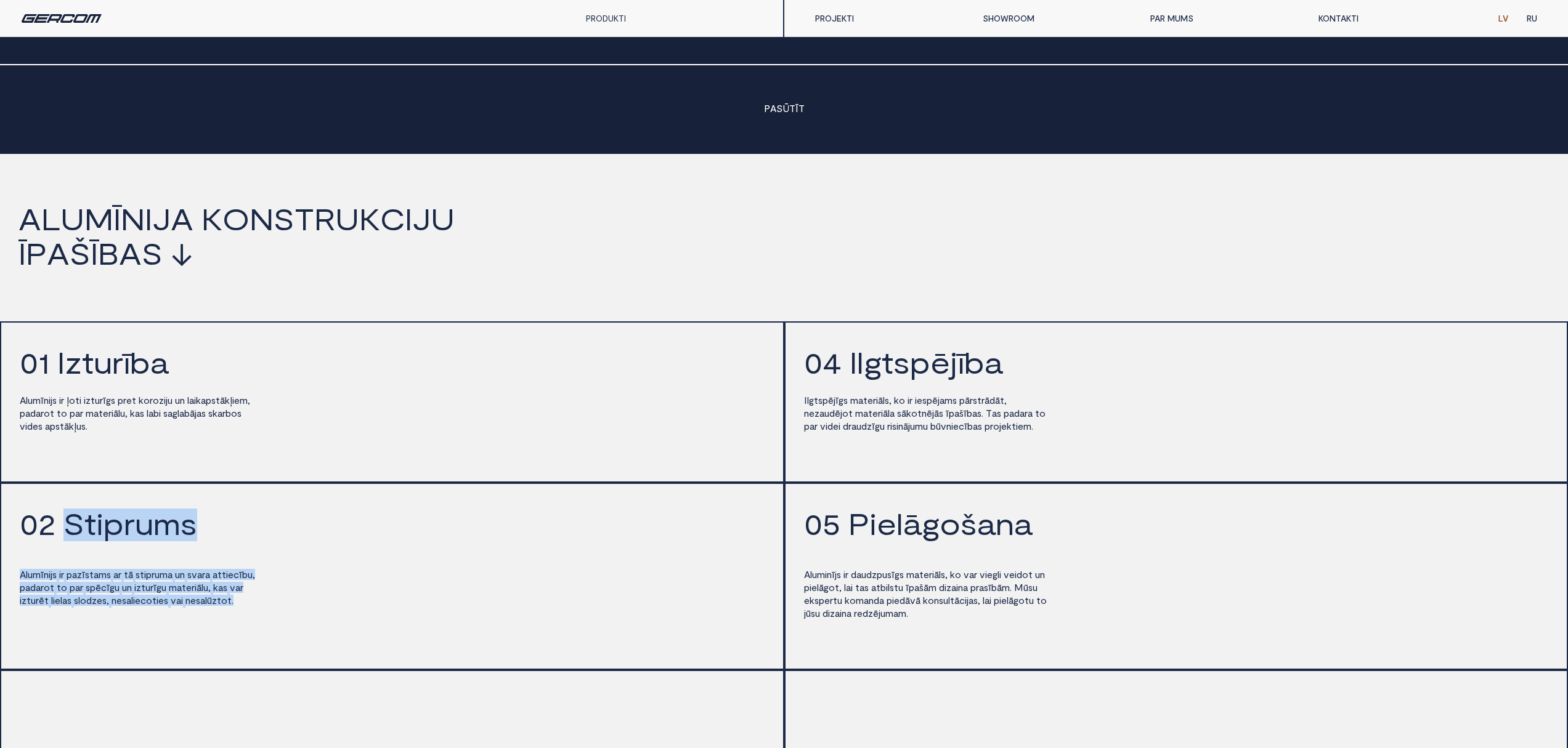
drag, startPoint x: 68, startPoint y: 544, endPoint x: 254, endPoint y: 626, distance: 203.3
click at [254, 626] on div "0 2 S t i p r u m s A l u m ī n i j s i r p a z ī s t a m s a r t ā s t i p r u…" at bounding box center [392, 576] width 784 height 187
copy div "S t i p r u m s A l u m ī n i j s i r p a z ī s t a m s a r t ā s t i p r u m a…"
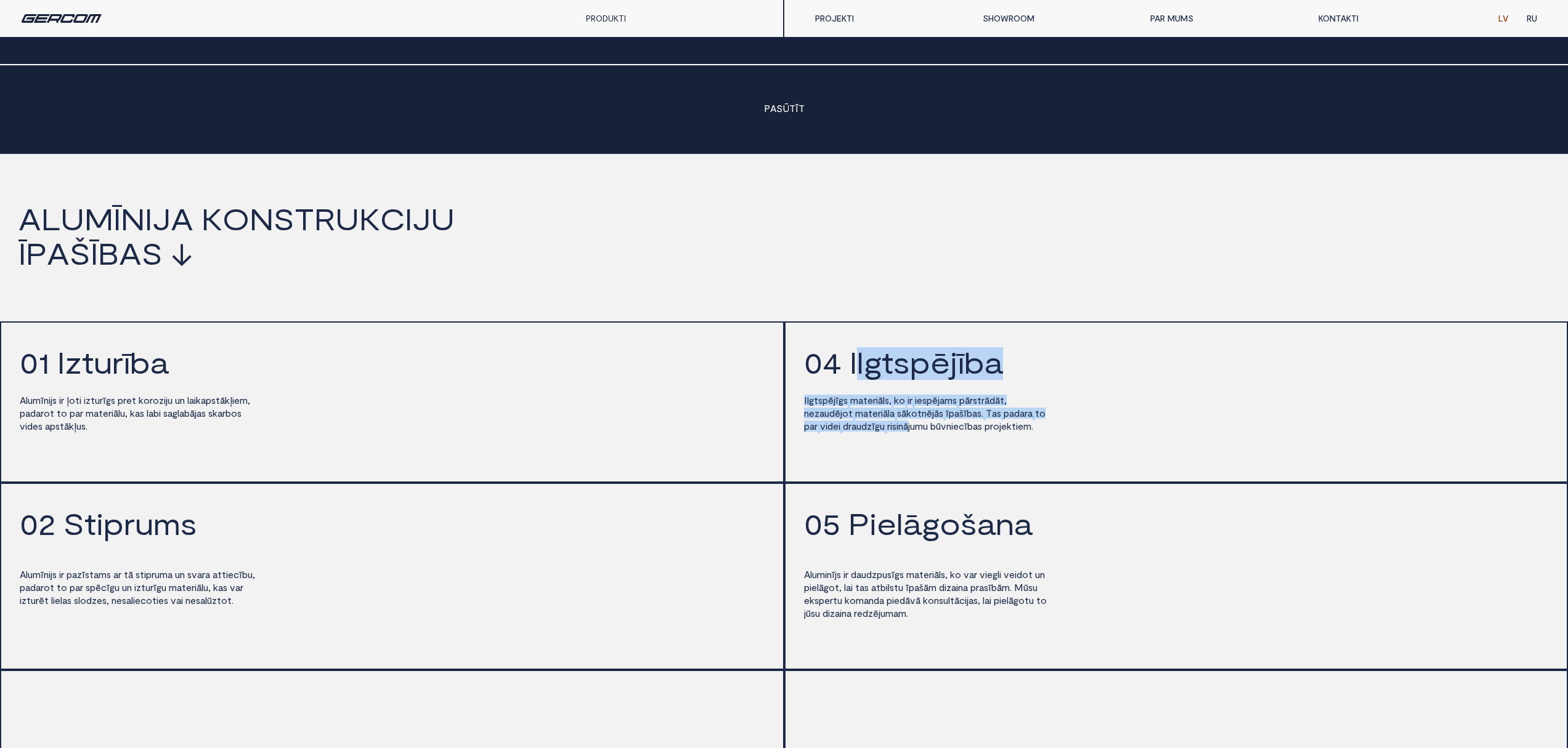
drag, startPoint x: 855, startPoint y: 361, endPoint x: 925, endPoint y: 440, distance: 105.6
click at [925, 441] on div "0 4 I l g t s p ē j ī b a I l g t s p ē j ī g s m a t e r i ā l s , k o i r i e…" at bounding box center [1177, 402] width 784 height 161
click at [847, 355] on h2 "0 4 I l g t s p ē j ī b a" at bounding box center [1177, 365] width 745 height 36
drag, startPoint x: 851, startPoint y: 357, endPoint x: 899, endPoint y: 454, distance: 108.2
click at [899, 454] on div "0 4 I l g t s p ē j ī b a I l g t s p ē j ī g s m a t e r i ā l s , k o i r i e…" at bounding box center [1177, 402] width 784 height 161
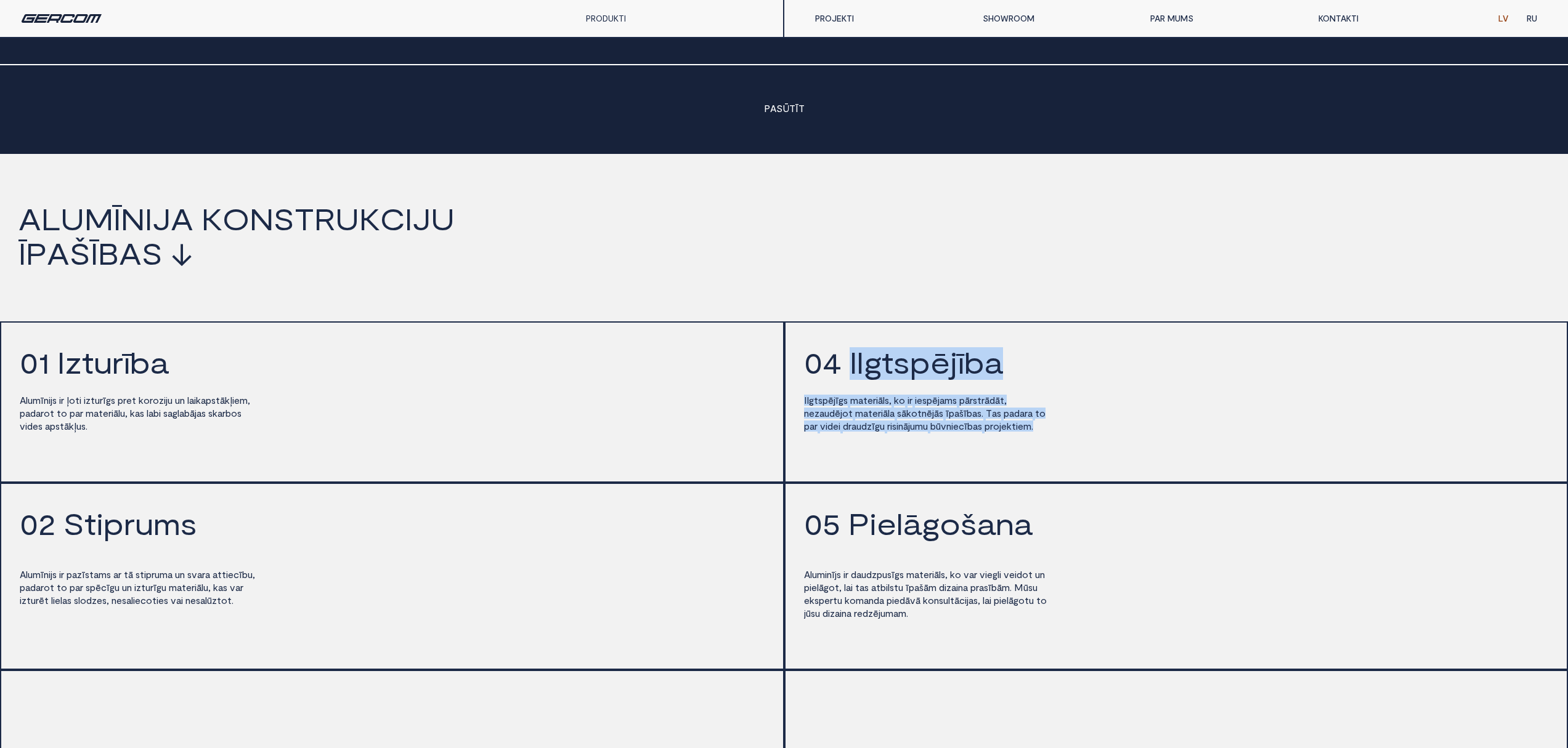
copy div "I l g t s p ē j ī b a I l g t s p ē j ī g s m a t e r i ā l s , k o i r i e s p…"
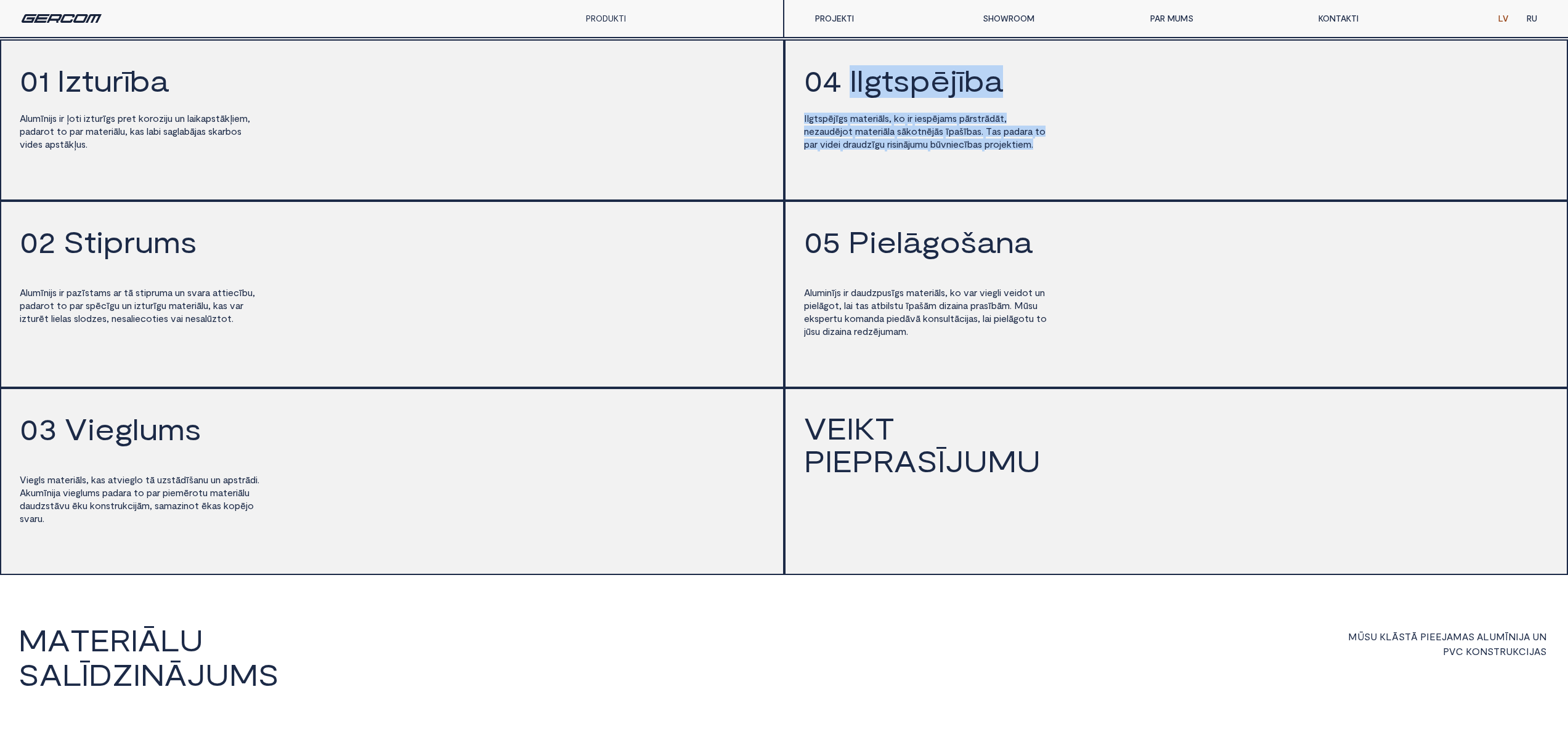
scroll to position [1546, 0]
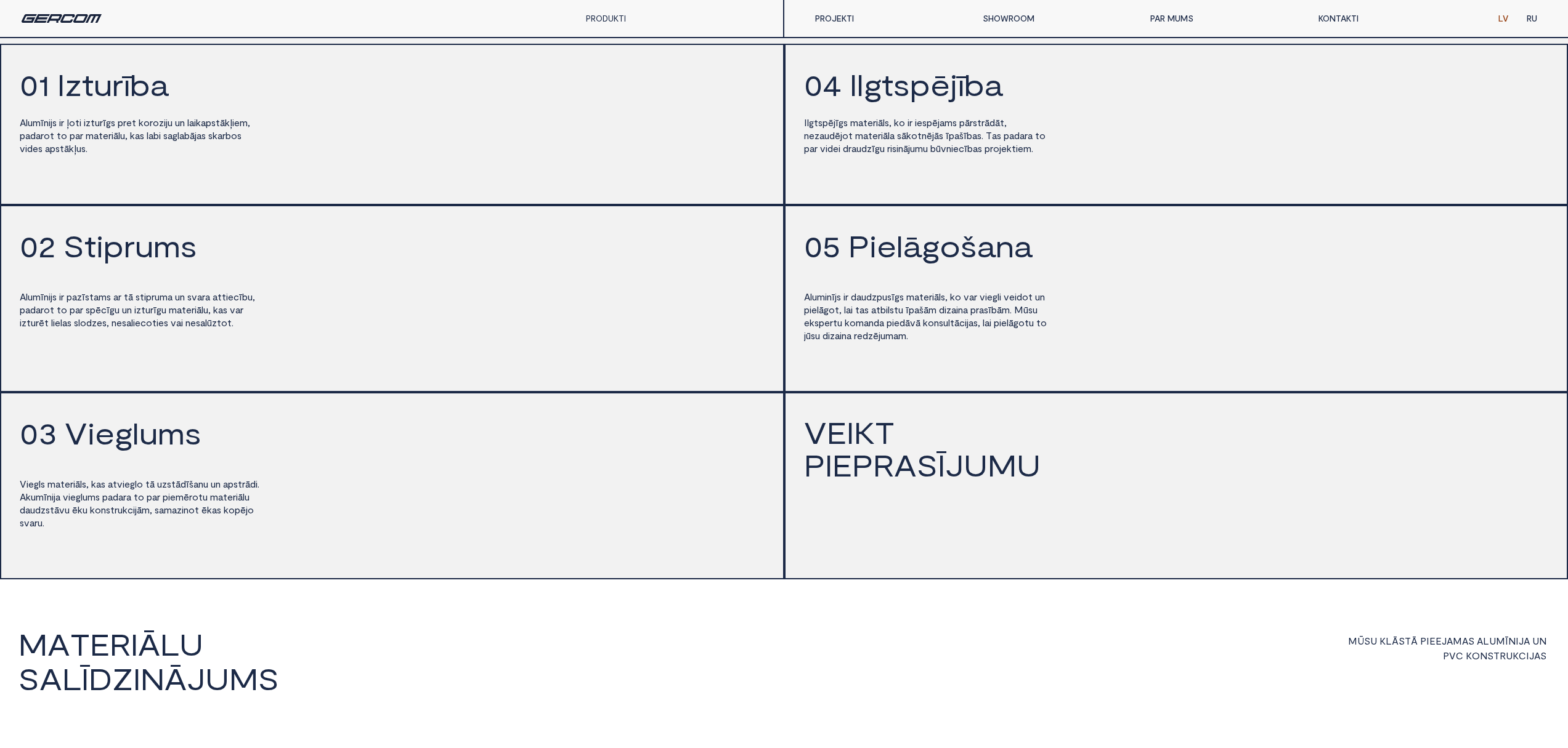
click at [87, 502] on span "u" at bounding box center [85, 497] width 5 height 11
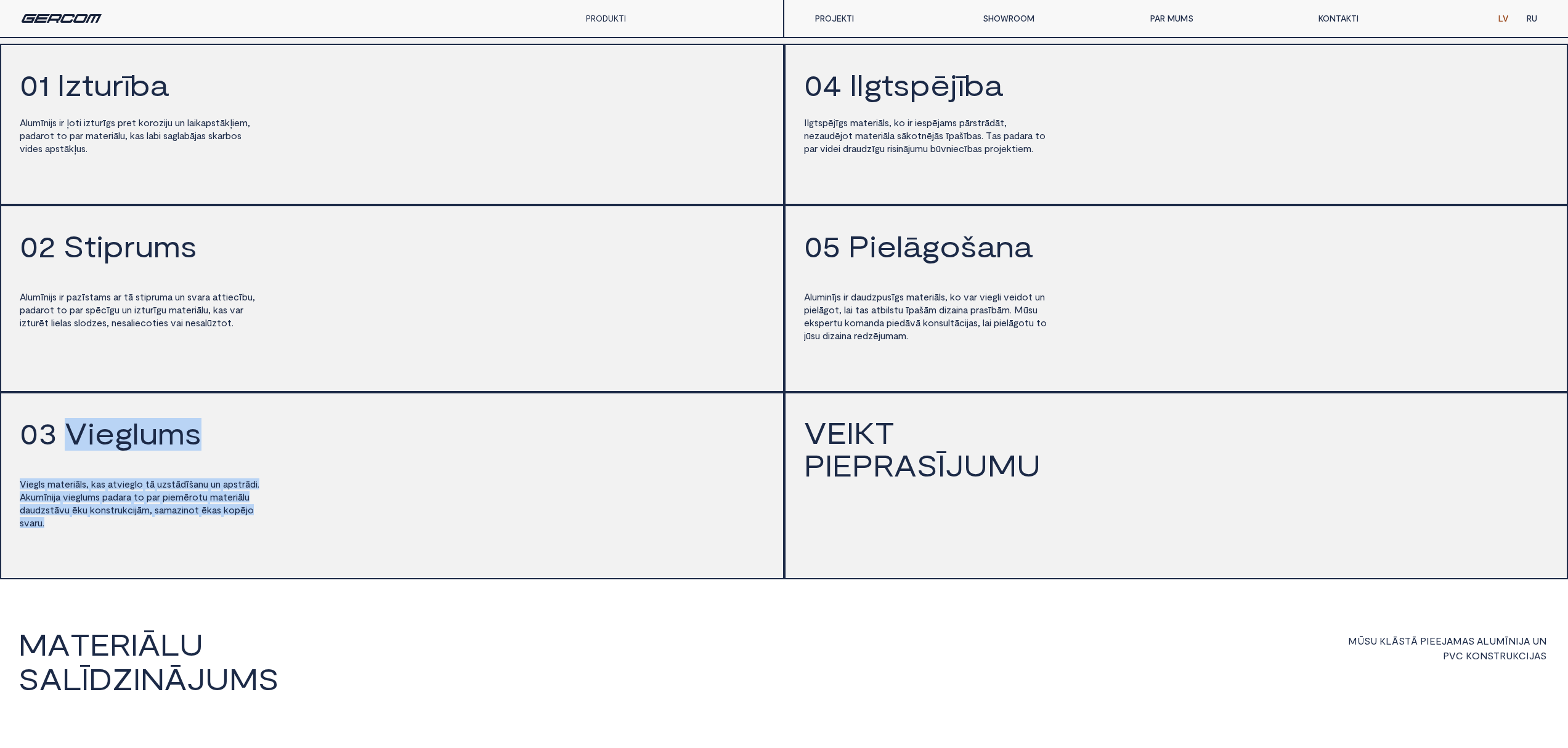
drag, startPoint x: 65, startPoint y: 454, endPoint x: 267, endPoint y: 561, distance: 228.6
click at [267, 561] on div "0 3 V i e g l u m s V i e g l s m a t e r i ā l s , k a s a t v i e g l o t ā u…" at bounding box center [392, 486] width 784 height 187
copy div "V i e g l u m s V i e g l s m a t e r i ā l s , k a s a t v i e g l o t ā u z s…"
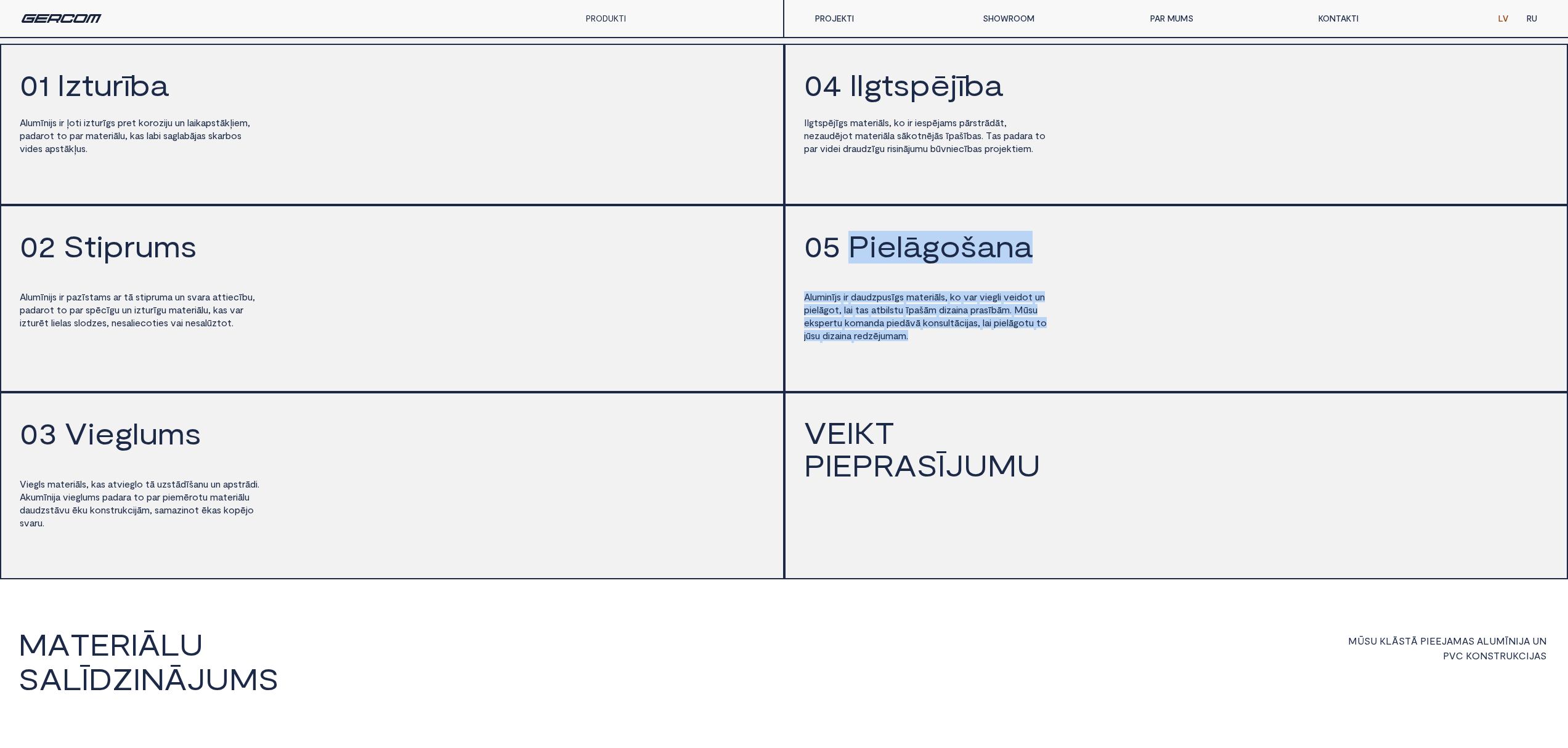
drag, startPoint x: 851, startPoint y: 265, endPoint x: 1003, endPoint y: 365, distance: 181.9
click at [1003, 365] on div "0 5 P i e l ā g o š a n a A l u m i n ī j s i r d a u d z p u s ī g s m a t e r…" at bounding box center [1177, 298] width 784 height 187
copy div "P i e l ā g o š a n a A l u m i n ī j s i r d a u d z p u s ī g s m a t e r i ā…"
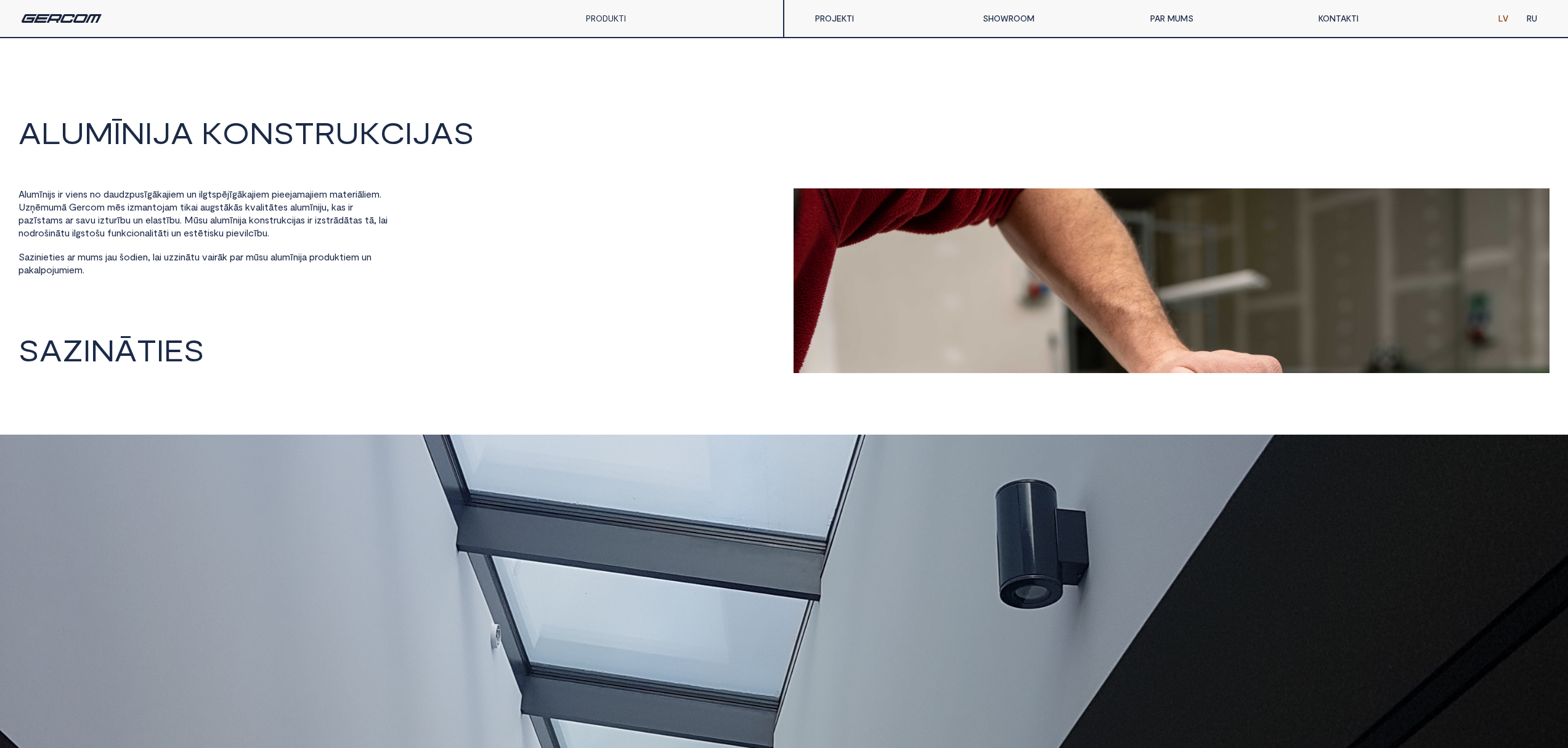
scroll to position [0, 0]
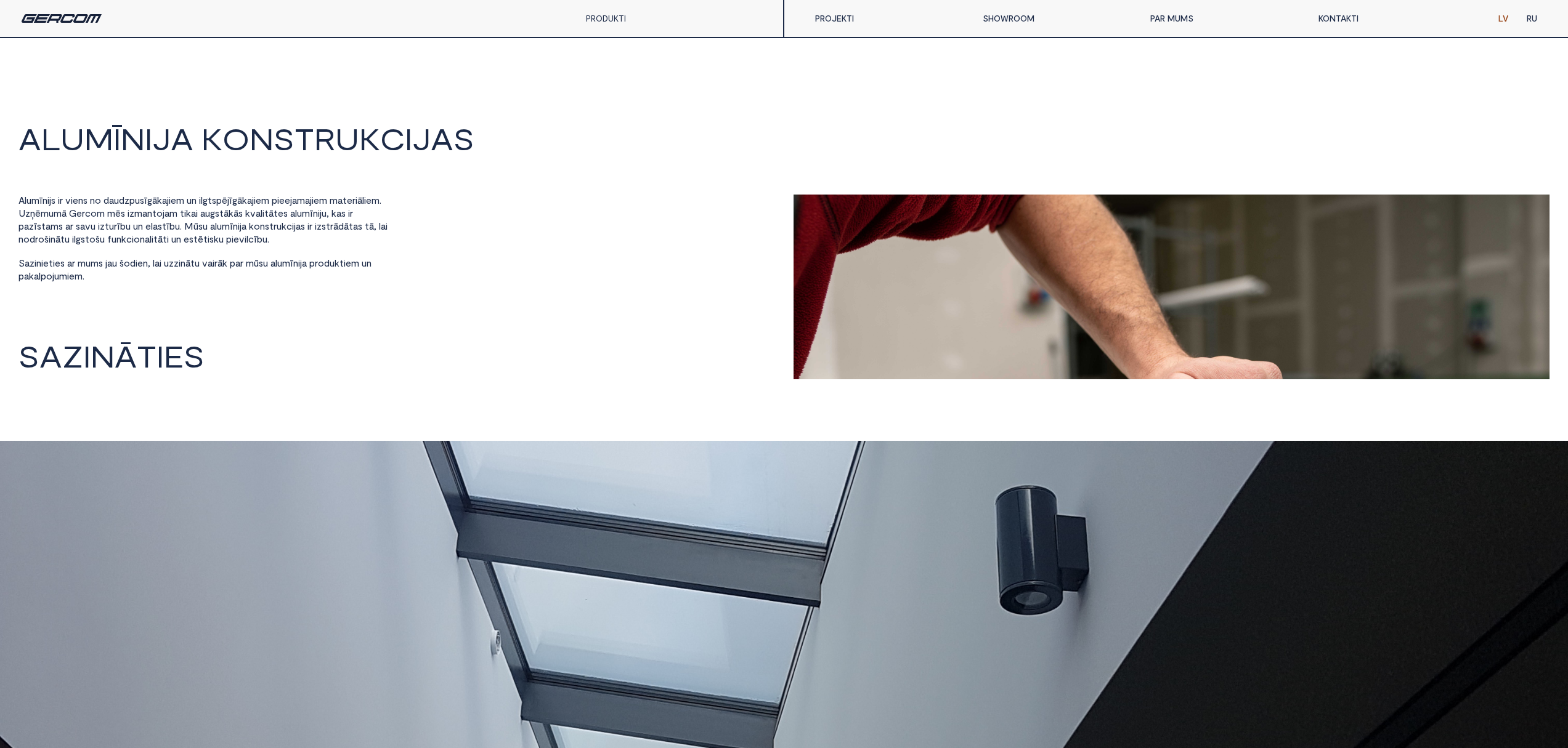
click at [610, 17] on link "PRODUKTI" at bounding box center [606, 17] width 40 height 10
click at [591, 189] on div "A L U M Ī N I J A K O N S T R U K C I J A S A l u m ī n i j s i r v i e n s n o…" at bounding box center [784, 250] width 1531 height 256
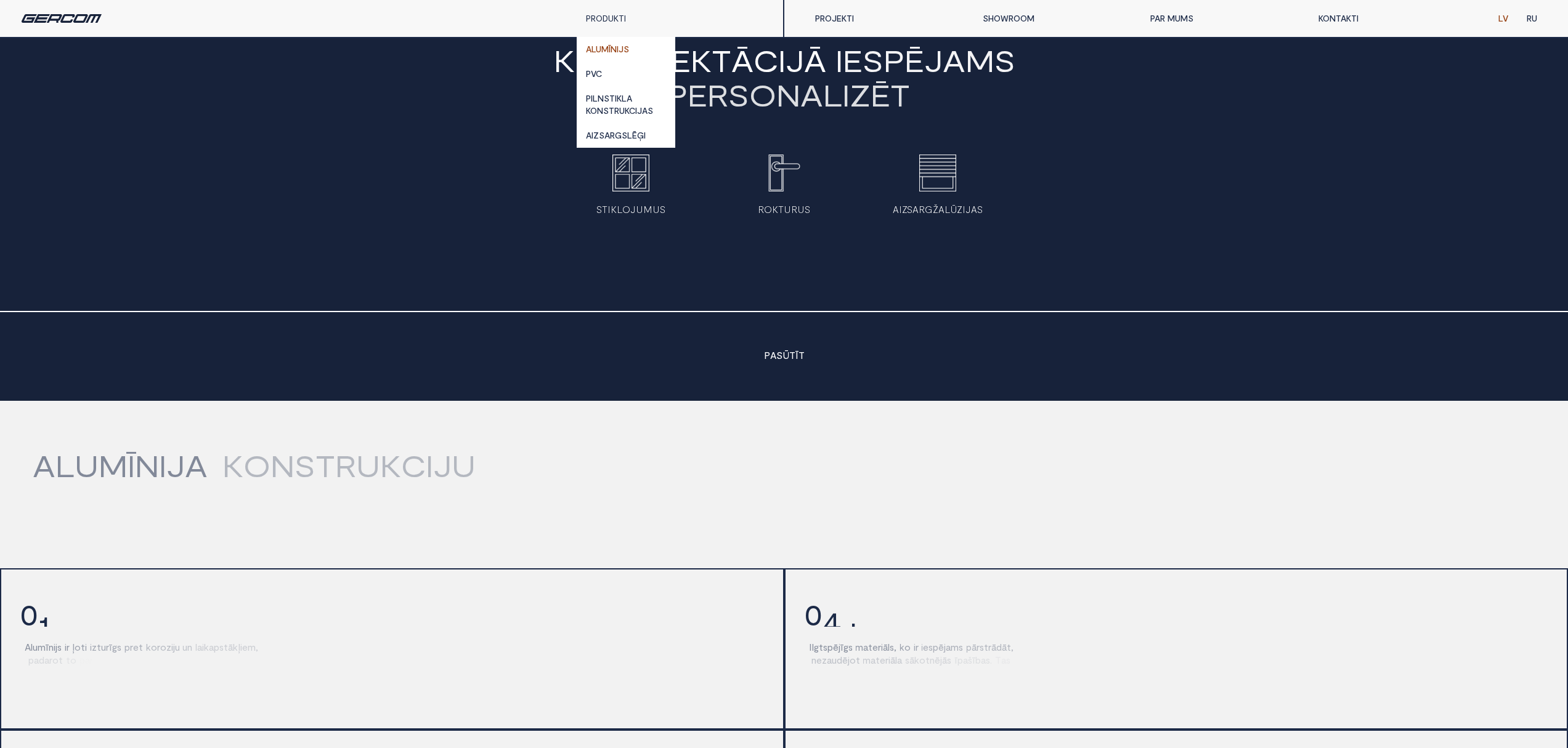
scroll to position [1392, 0]
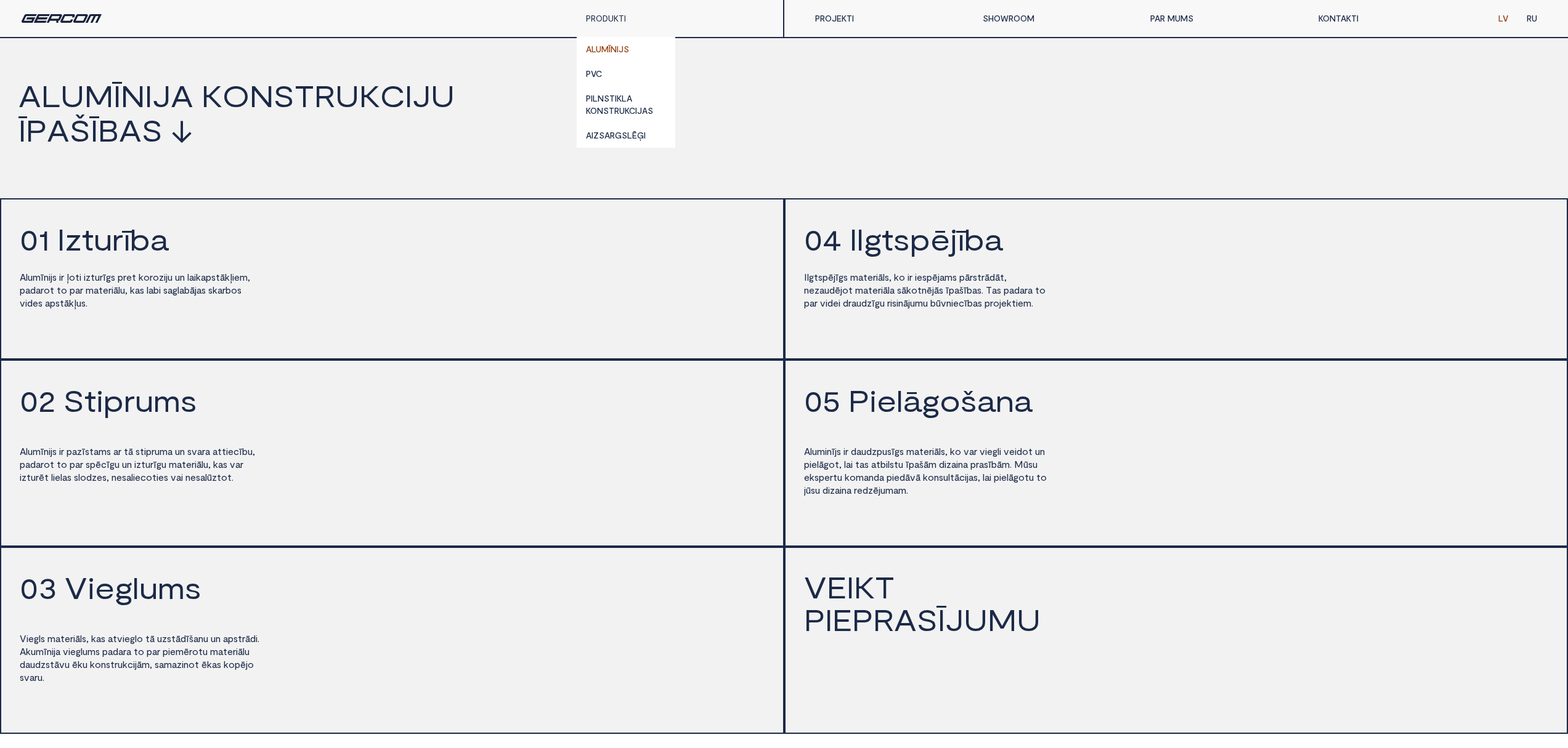
click at [482, 335] on div "0 1 I z t u r ī b a A l u m ī n i j s i r ļ o t i i z t u r ī g s p r e t k o r…" at bounding box center [392, 279] width 784 height 161
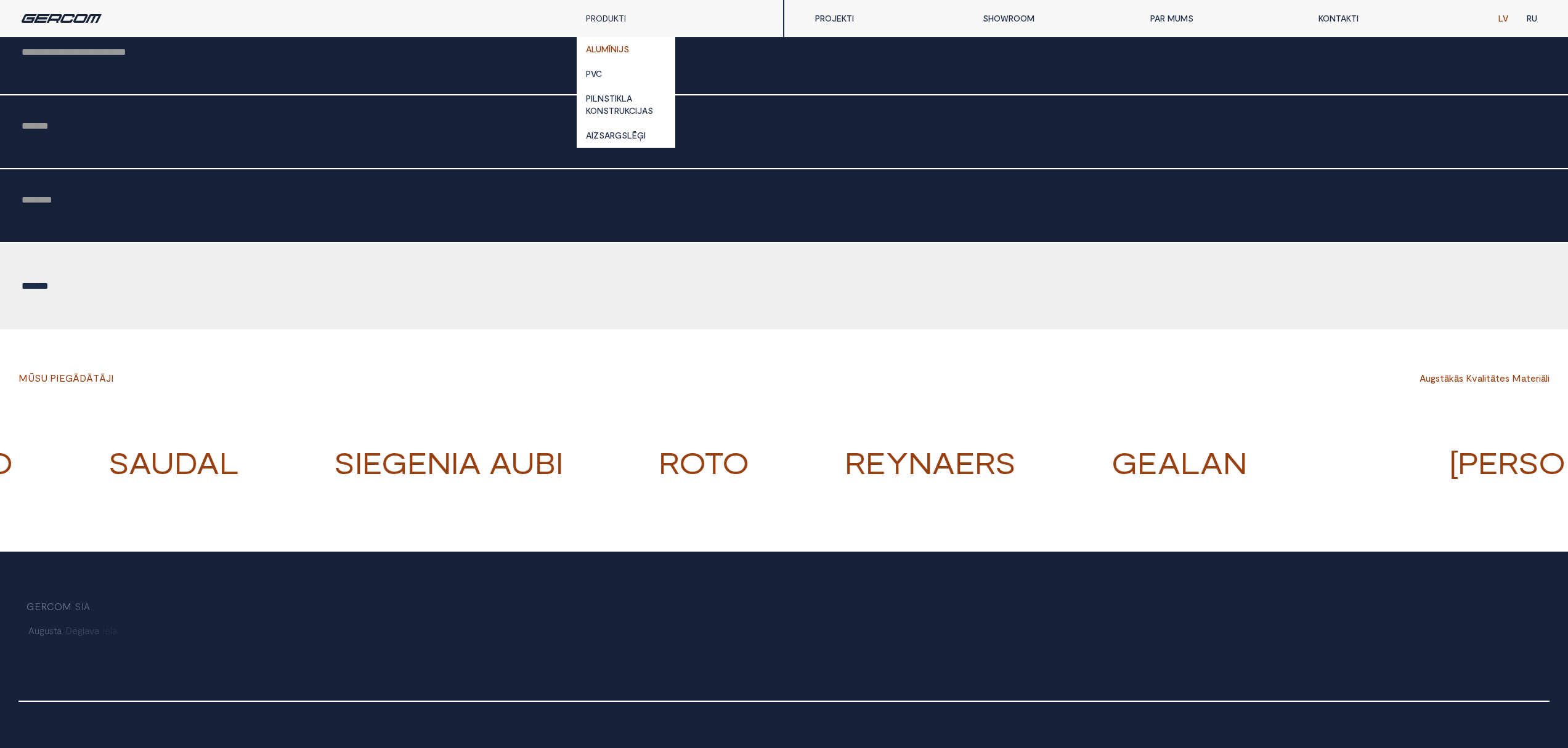
scroll to position [3220, 0]
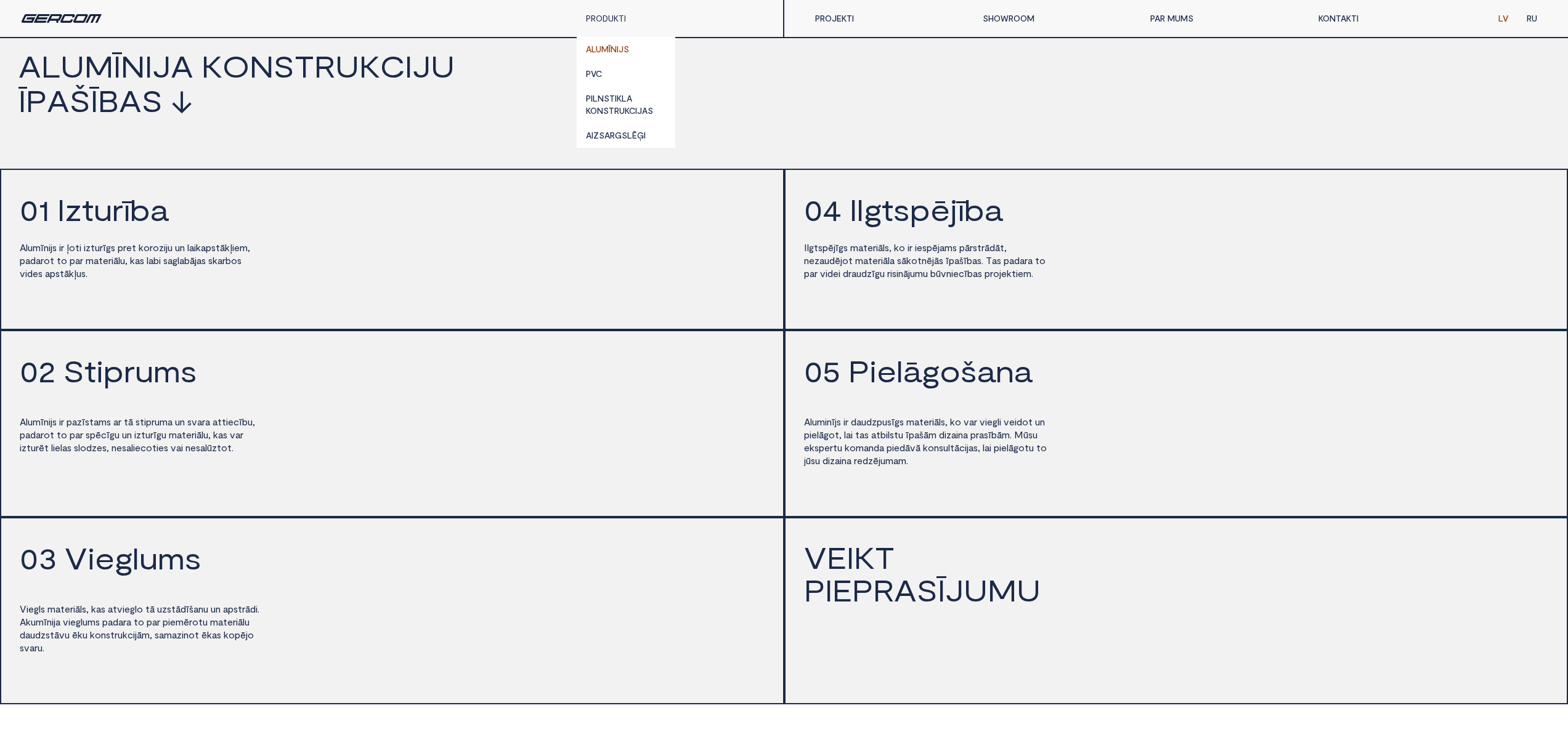
click at [381, 450] on div "0 2 S t i p r u m s A l u m ī n i j s i r p a z ī s t a m s a r t ā s t i p r u…" at bounding box center [392, 424] width 784 height 187
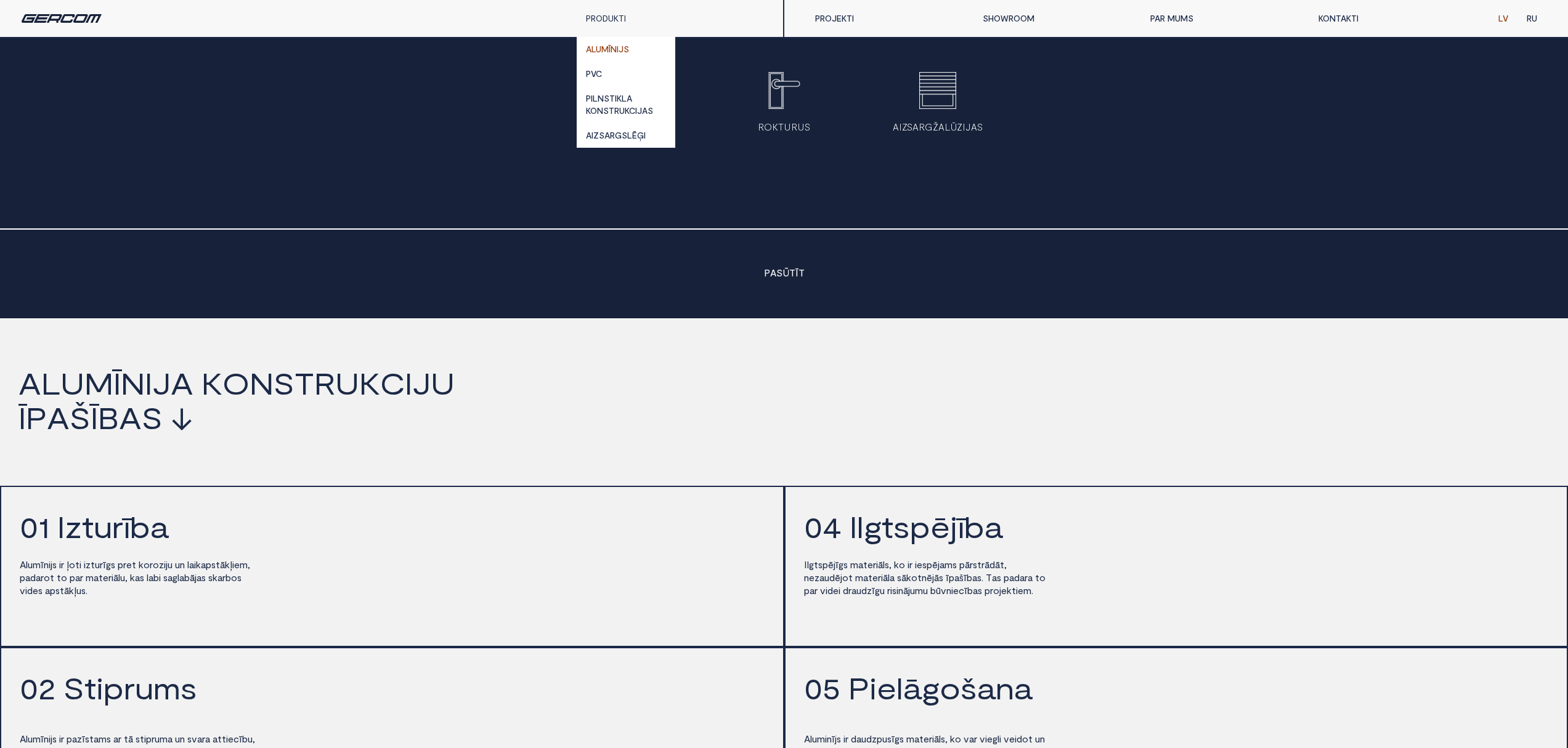
scroll to position [613, 0]
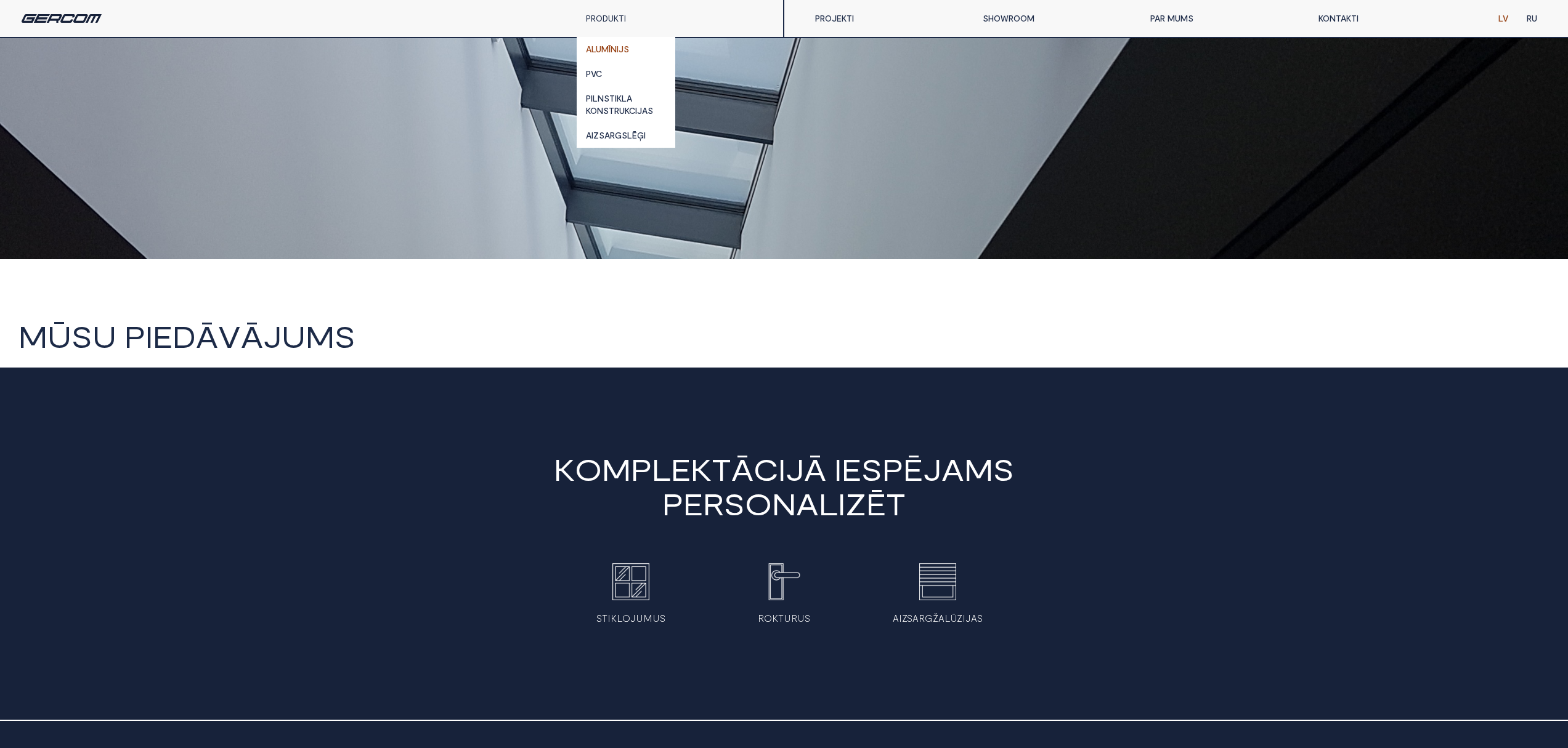
click at [1183, 13] on link "PAR MUMS" at bounding box center [1225, 18] width 168 height 24
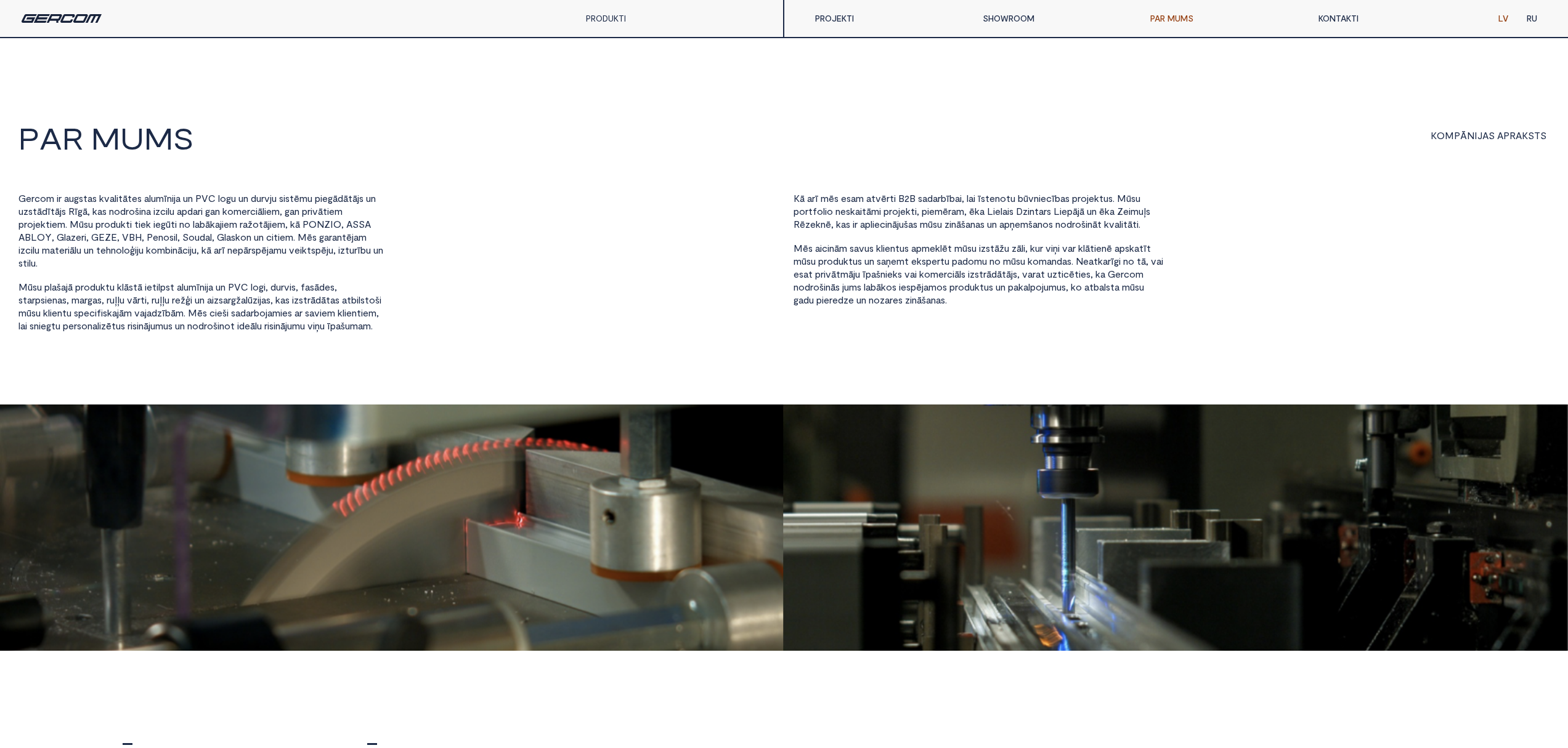
click at [816, 222] on span "e" at bounding box center [813, 224] width 6 height 11
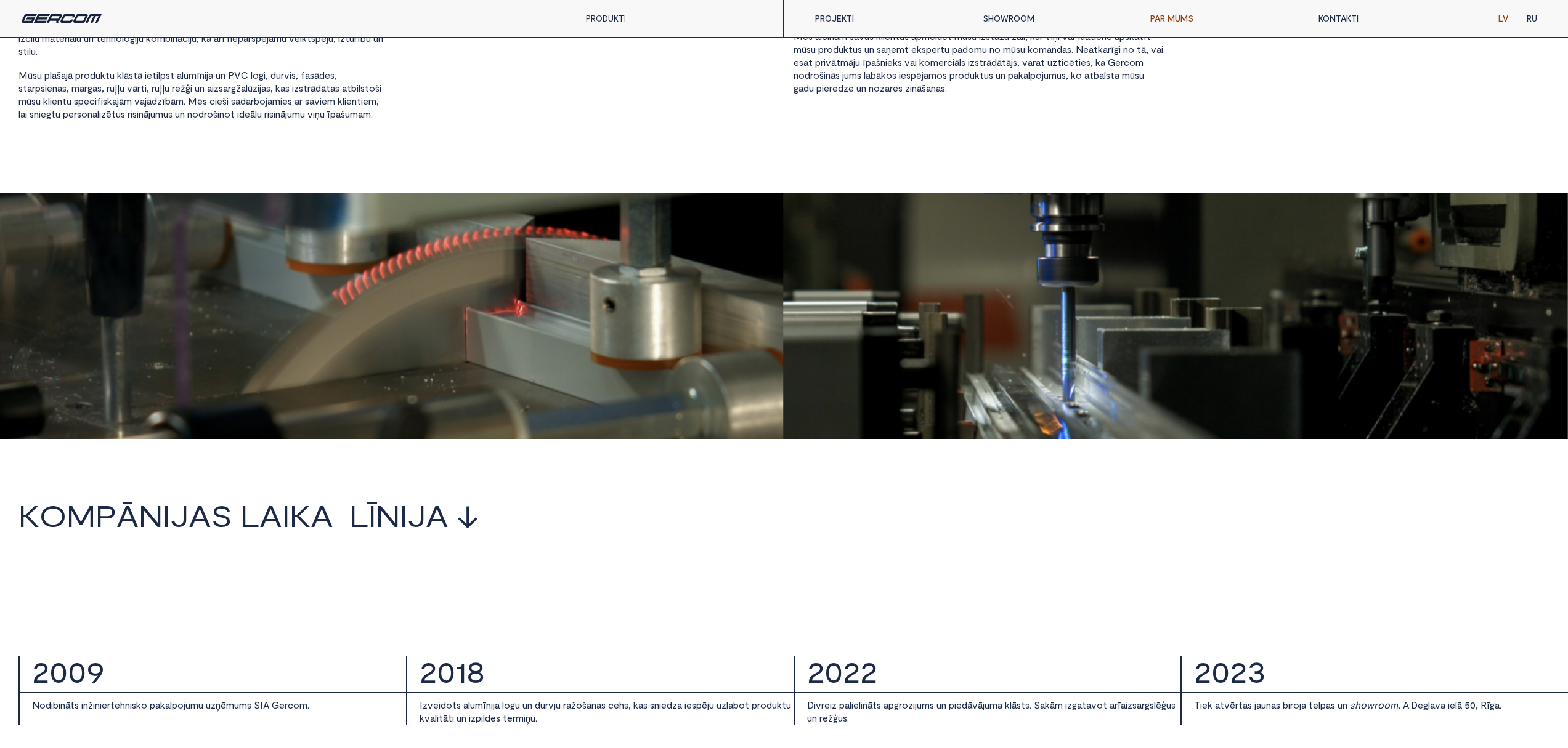
scroll to position [27, 0]
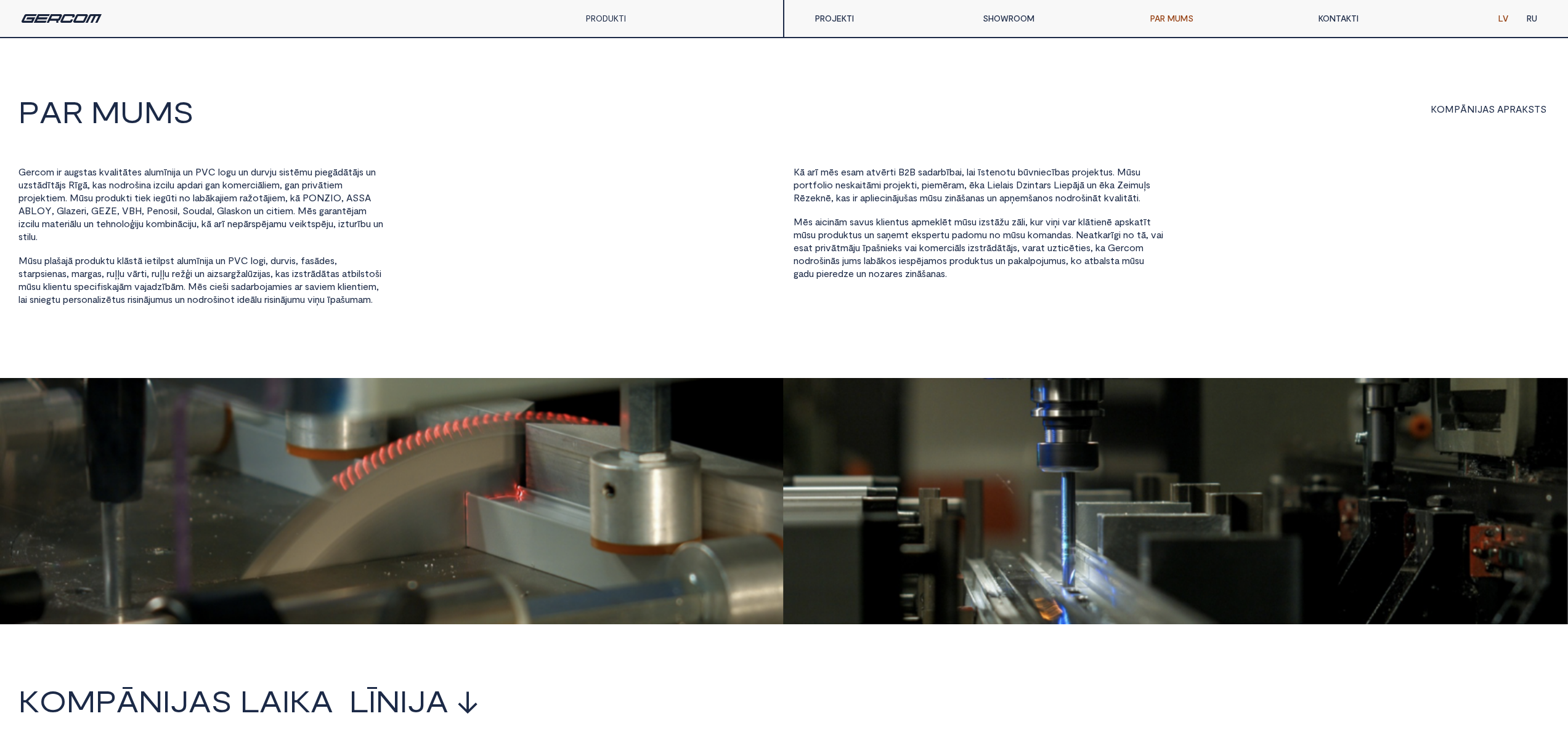
click at [847, 20] on link "PROJEKTI" at bounding box center [889, 18] width 168 height 24
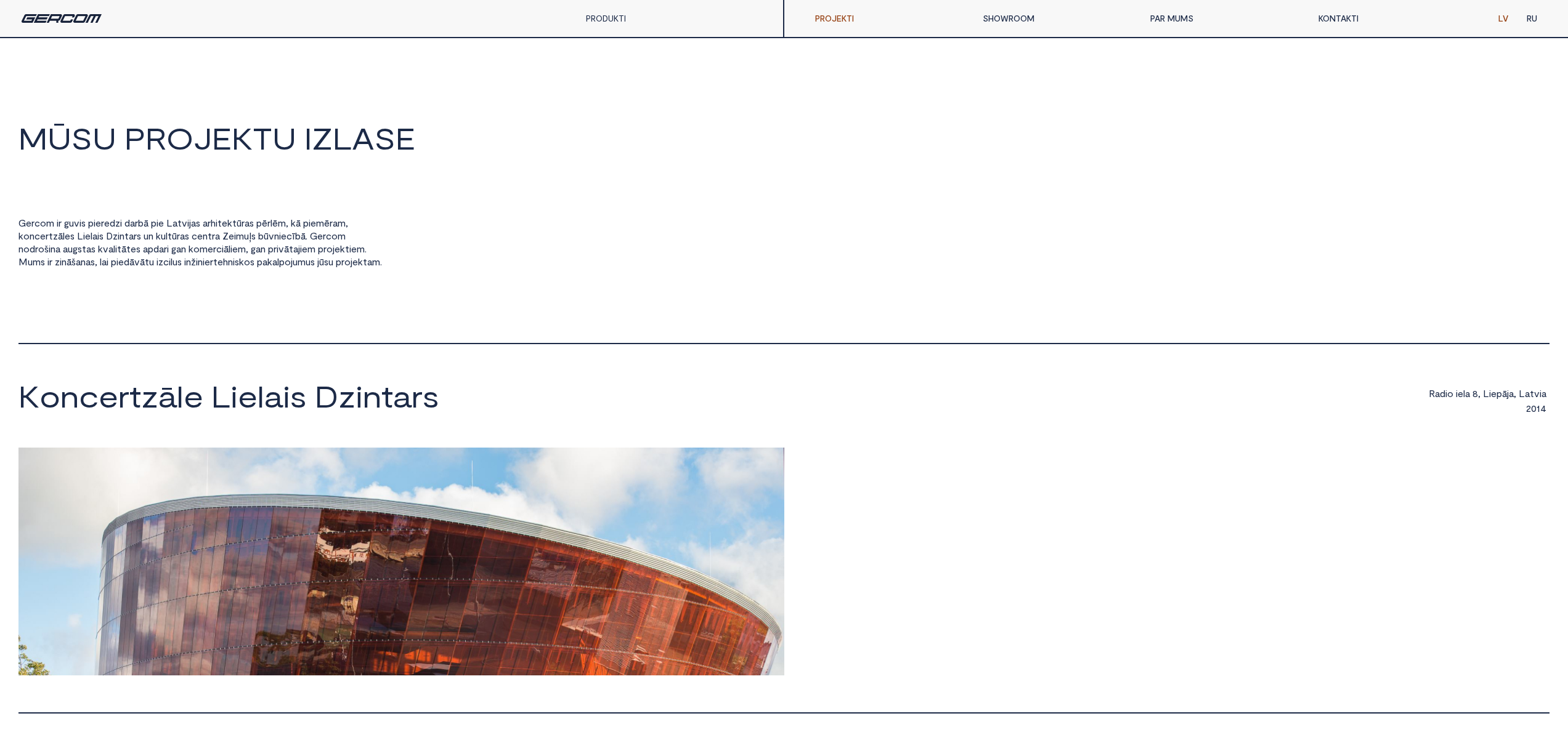
click at [1012, 23] on link "SHOWROOM" at bounding box center [1057, 18] width 168 height 24
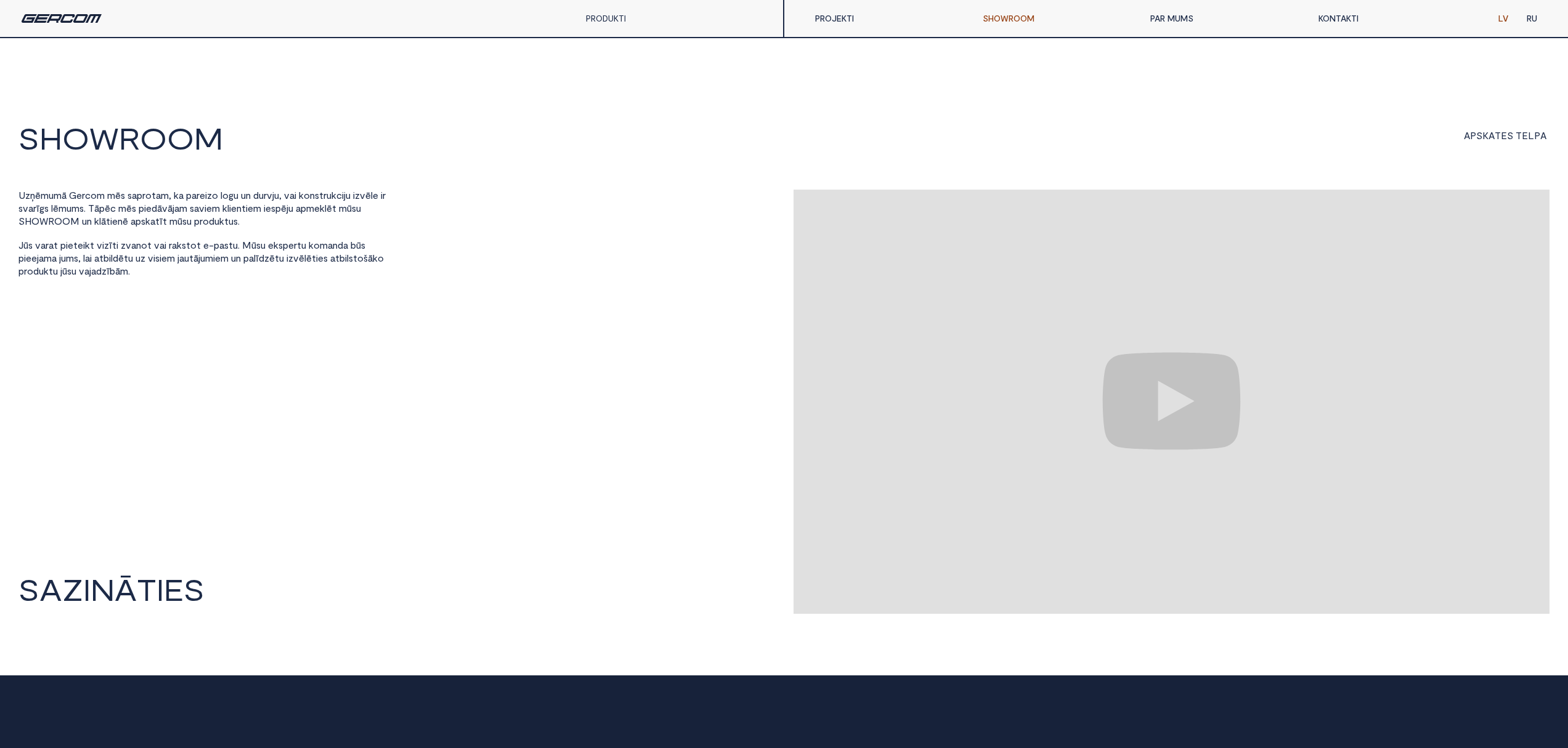
click at [1331, 21] on link "KONTAKTI" at bounding box center [1392, 18] width 168 height 24
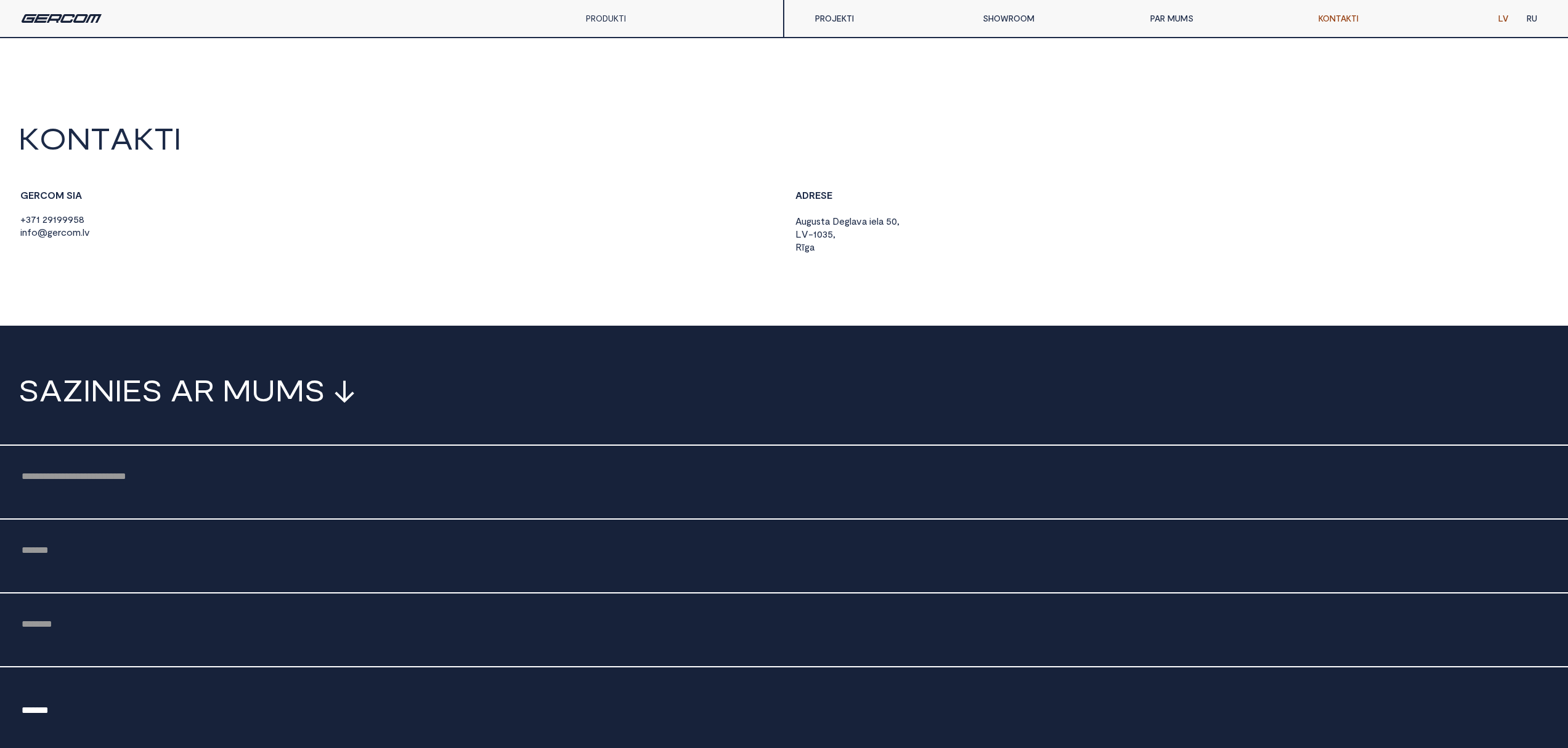
click at [1168, 22] on link "PAR MUMS" at bounding box center [1225, 18] width 168 height 24
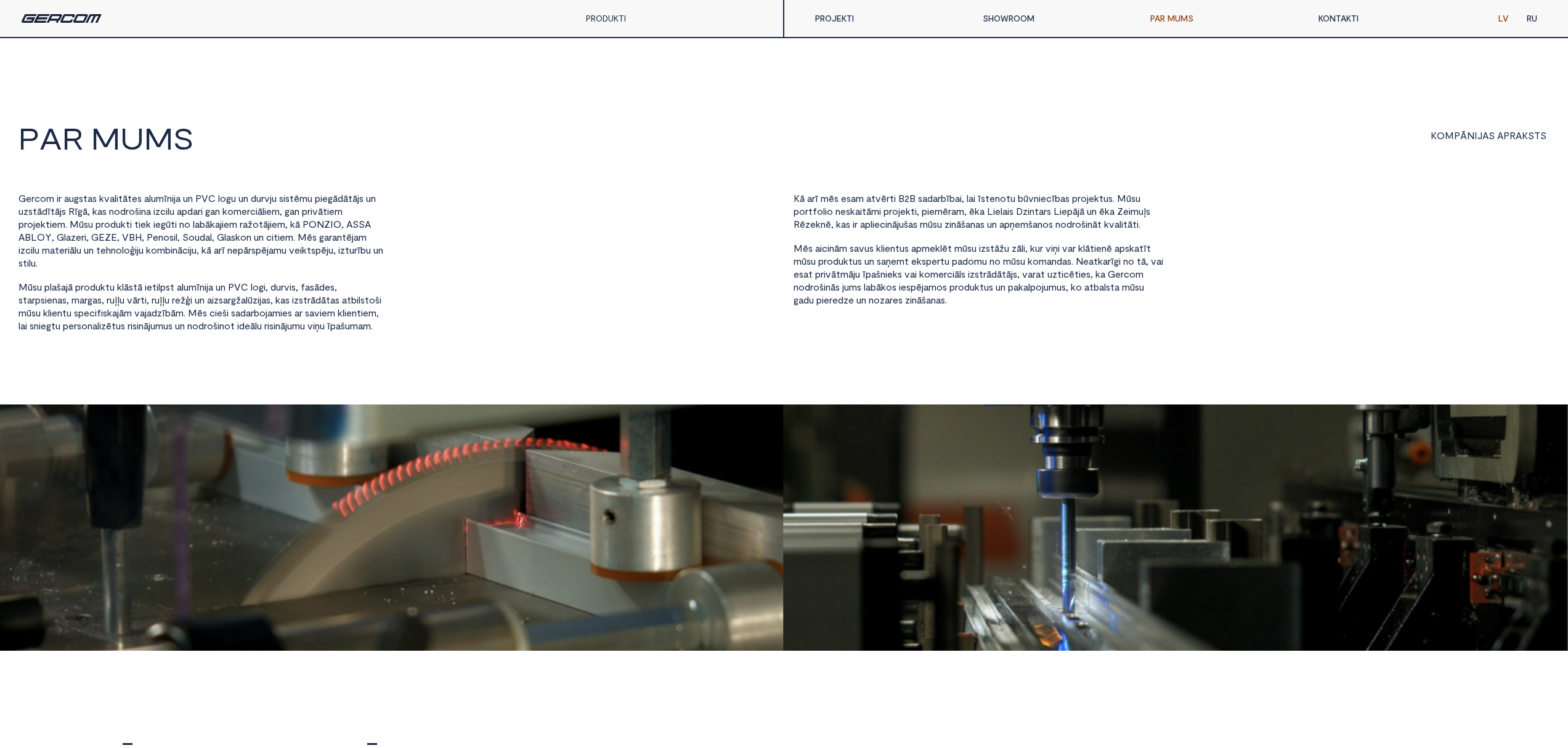
click at [1028, 16] on link "SHOWROOM" at bounding box center [1057, 18] width 168 height 24
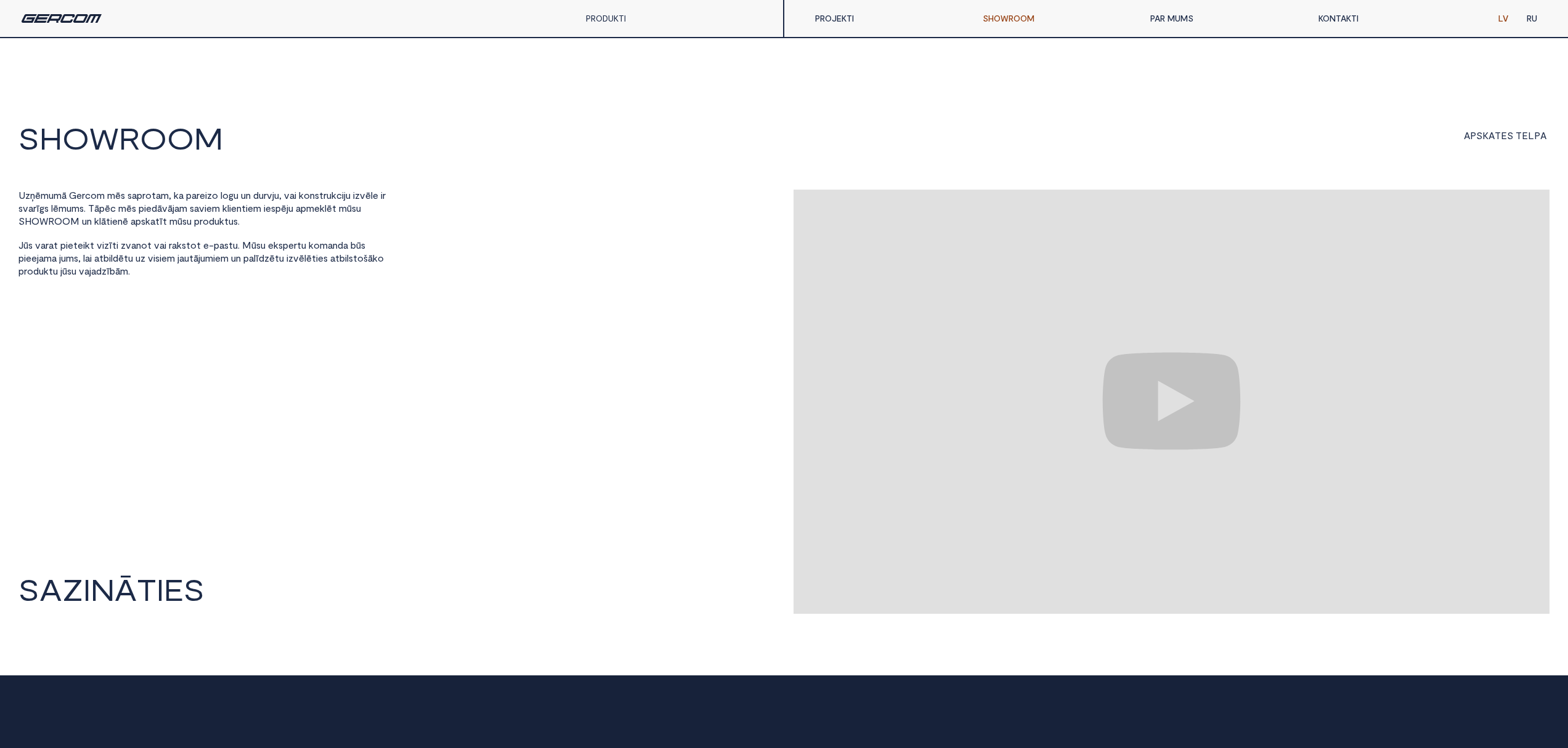
click at [601, 18] on link "PRODUKTI" at bounding box center [606, 17] width 40 height 10
click at [625, 140] on link "AIZSARGSLĒĢI" at bounding box center [625, 135] width 98 height 24
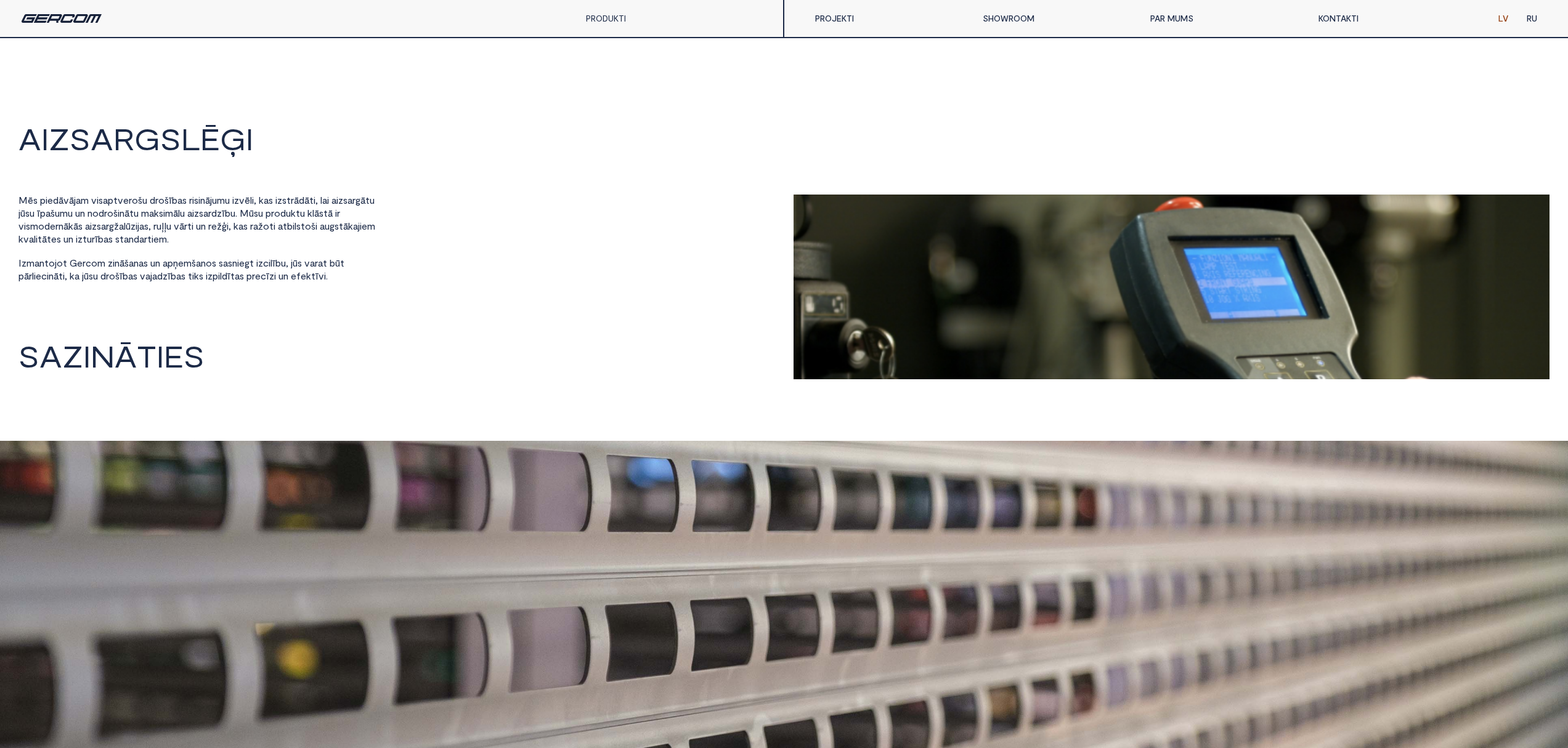
click at [599, 21] on link "PRODUKTI" at bounding box center [606, 17] width 40 height 10
click at [616, 102] on link "PILNSTIKLA KONSTRUKCIJAS" at bounding box center [625, 105] width 98 height 37
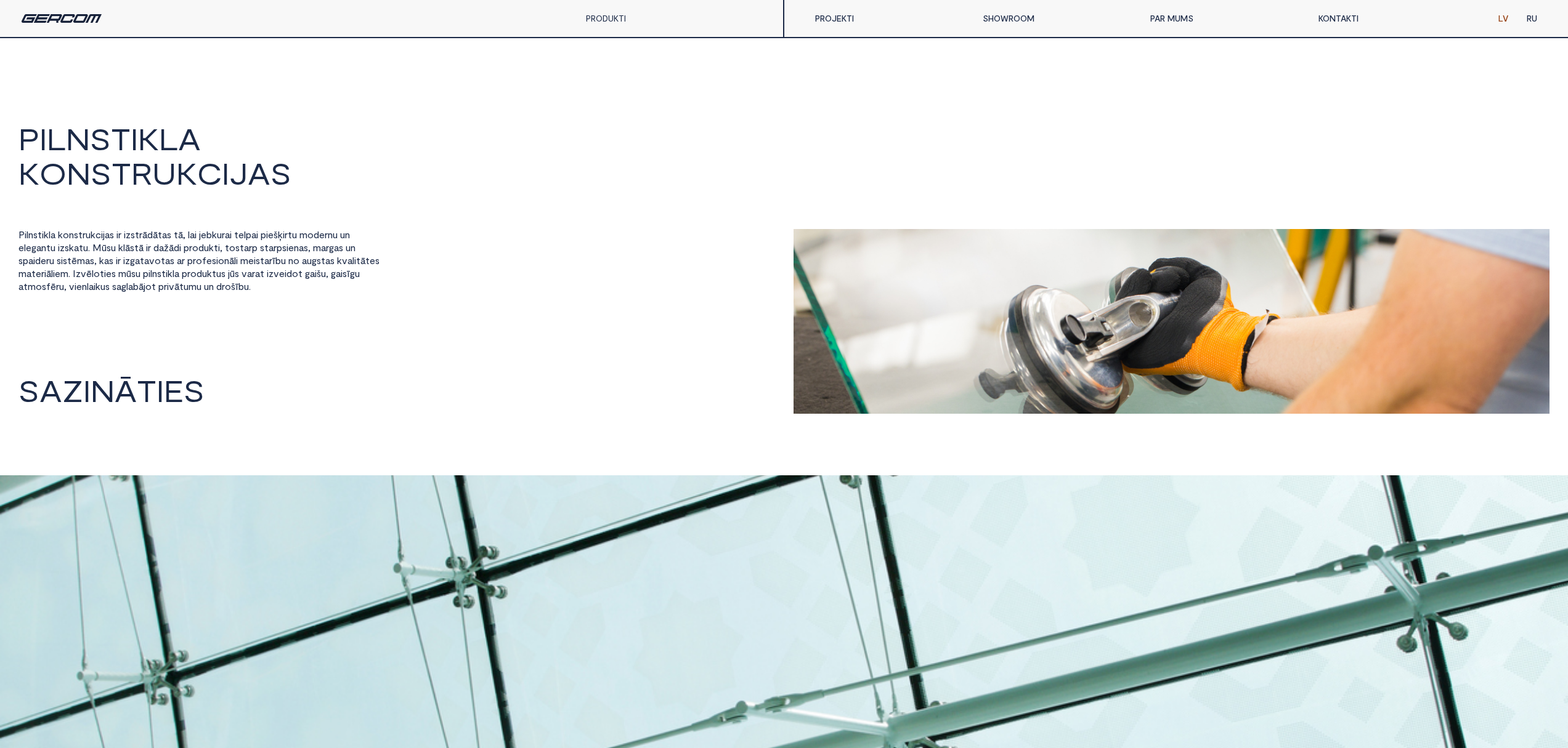
click at [604, 18] on link "PRODUKTI" at bounding box center [606, 17] width 40 height 10
click at [594, 59] on link "ALUMĪNIJS" at bounding box center [625, 49] width 98 height 24
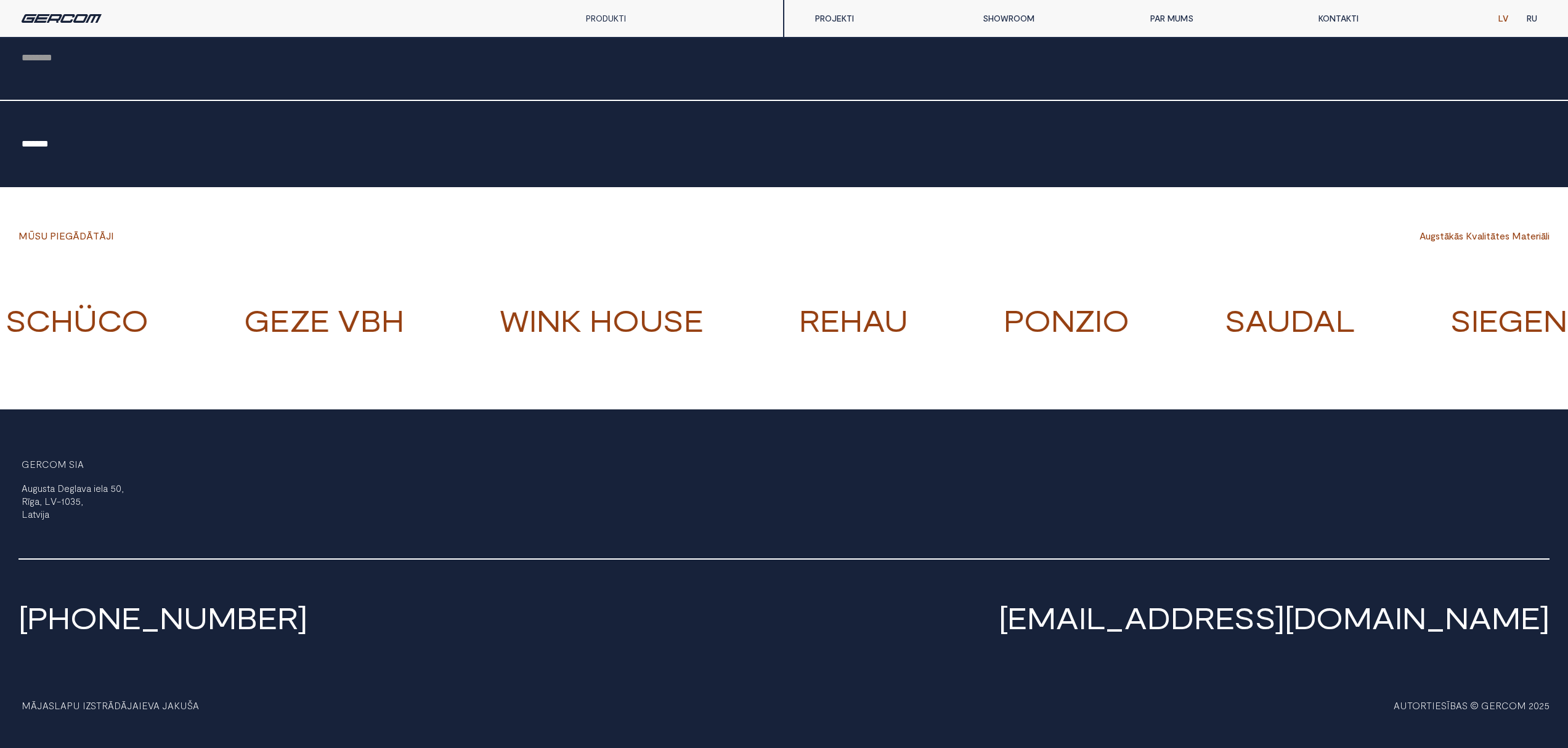
scroll to position [3220, 0]
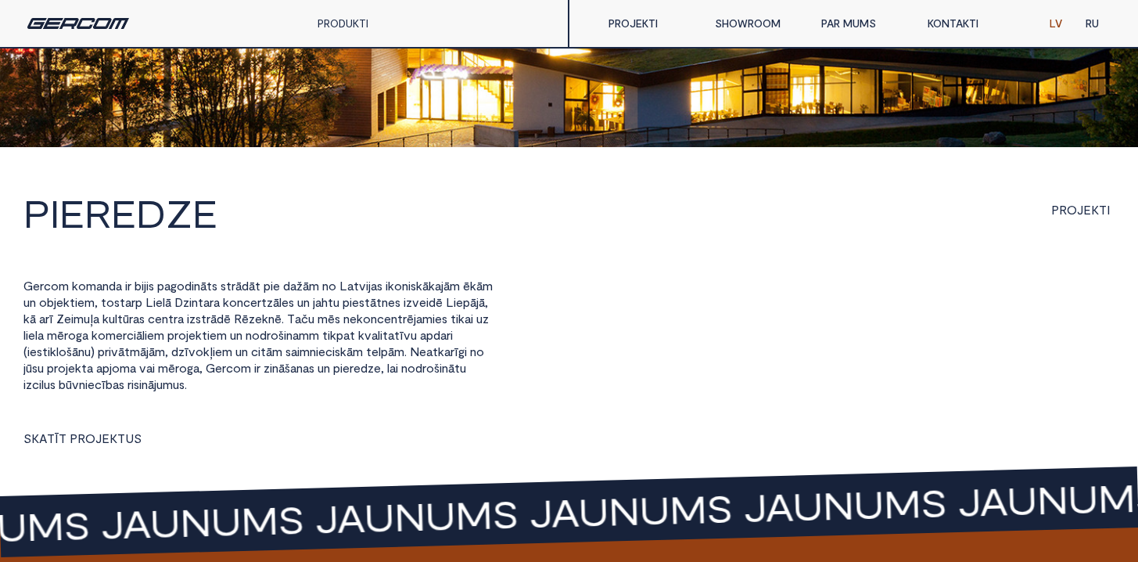
scroll to position [1886, 0]
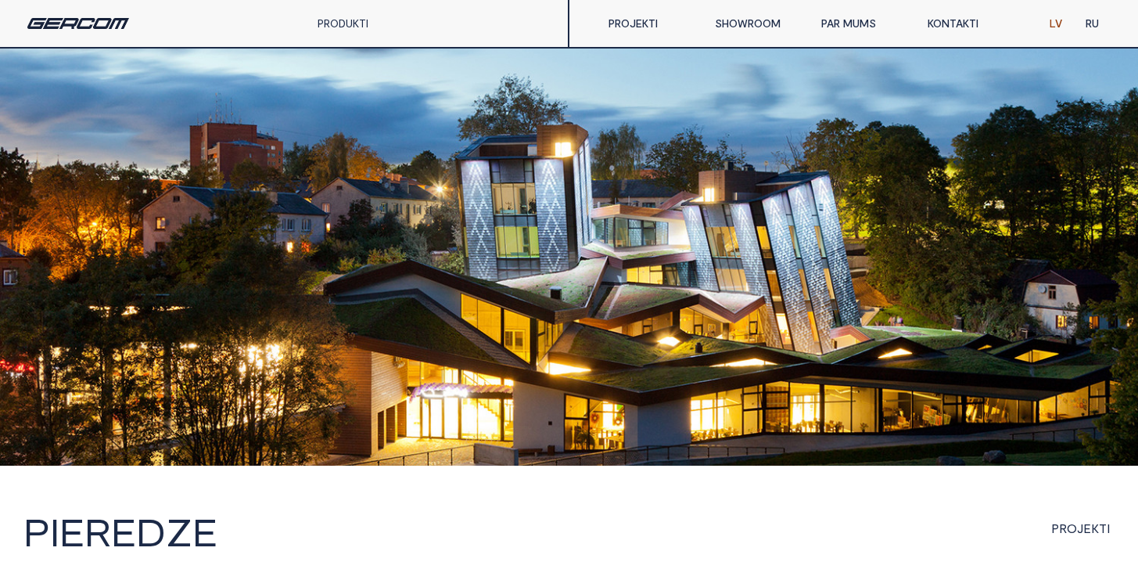
click at [841, 27] on link "PAR MUMS" at bounding box center [863, 23] width 106 height 31
